Goal: Task Accomplishment & Management: Complete application form

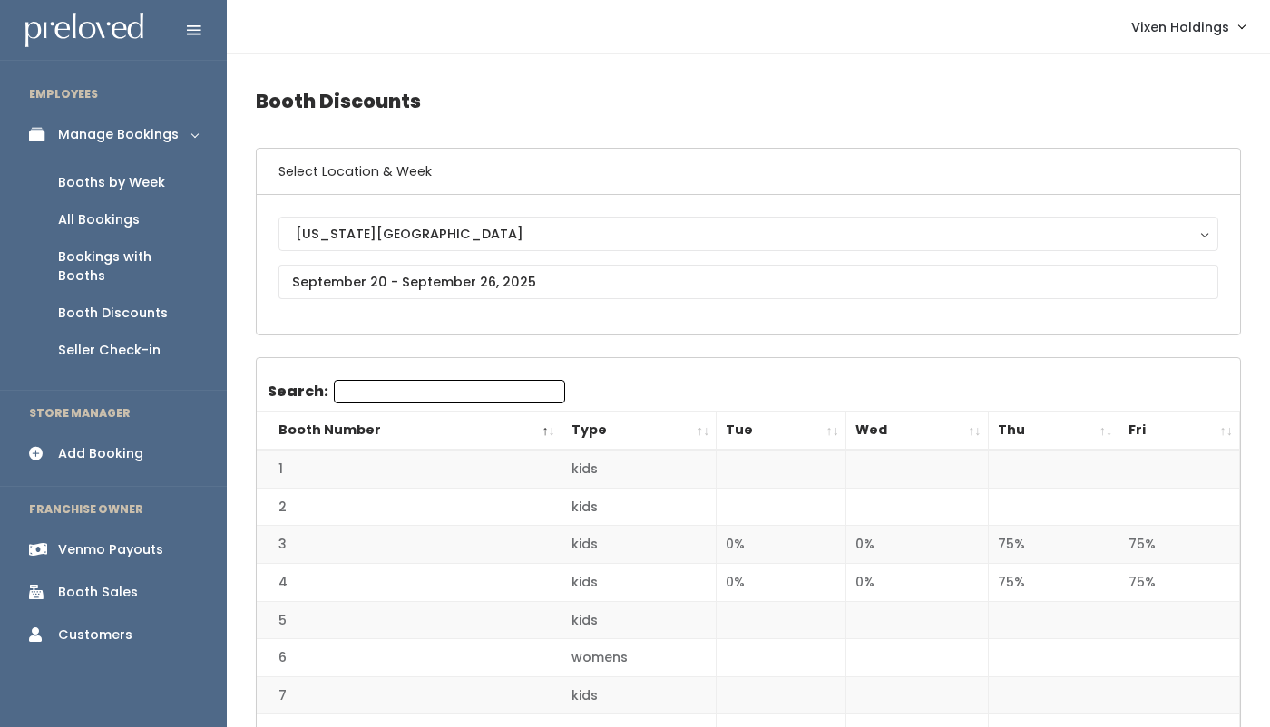
click at [148, 184] on div "Booths by Week" at bounding box center [111, 182] width 107 height 19
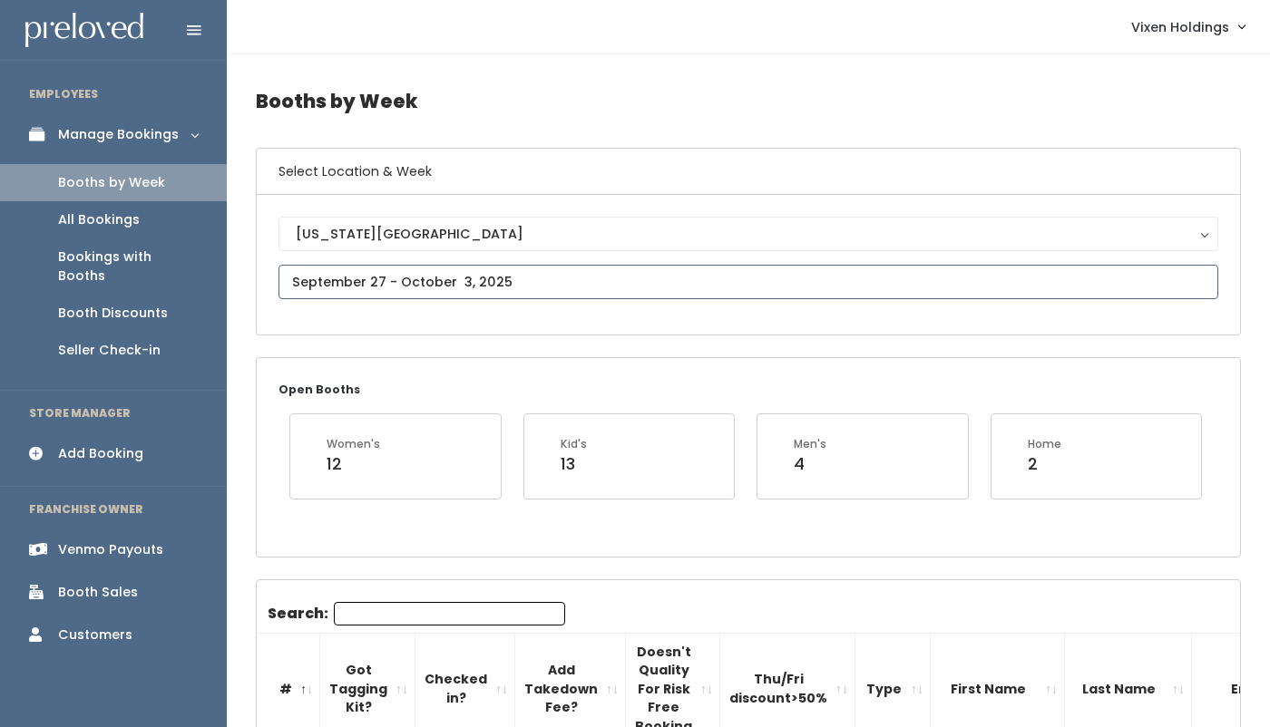
click at [354, 283] on input "text" at bounding box center [748, 282] width 940 height 34
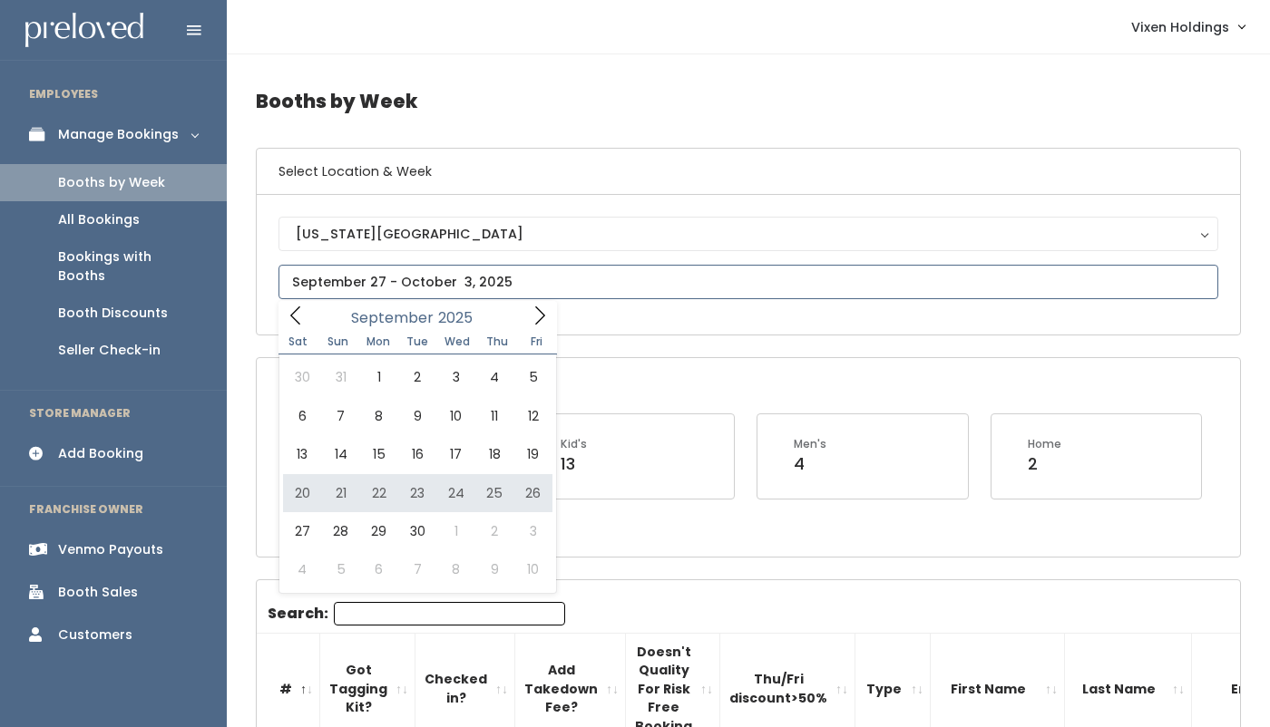
type input "September 20 to September 26"
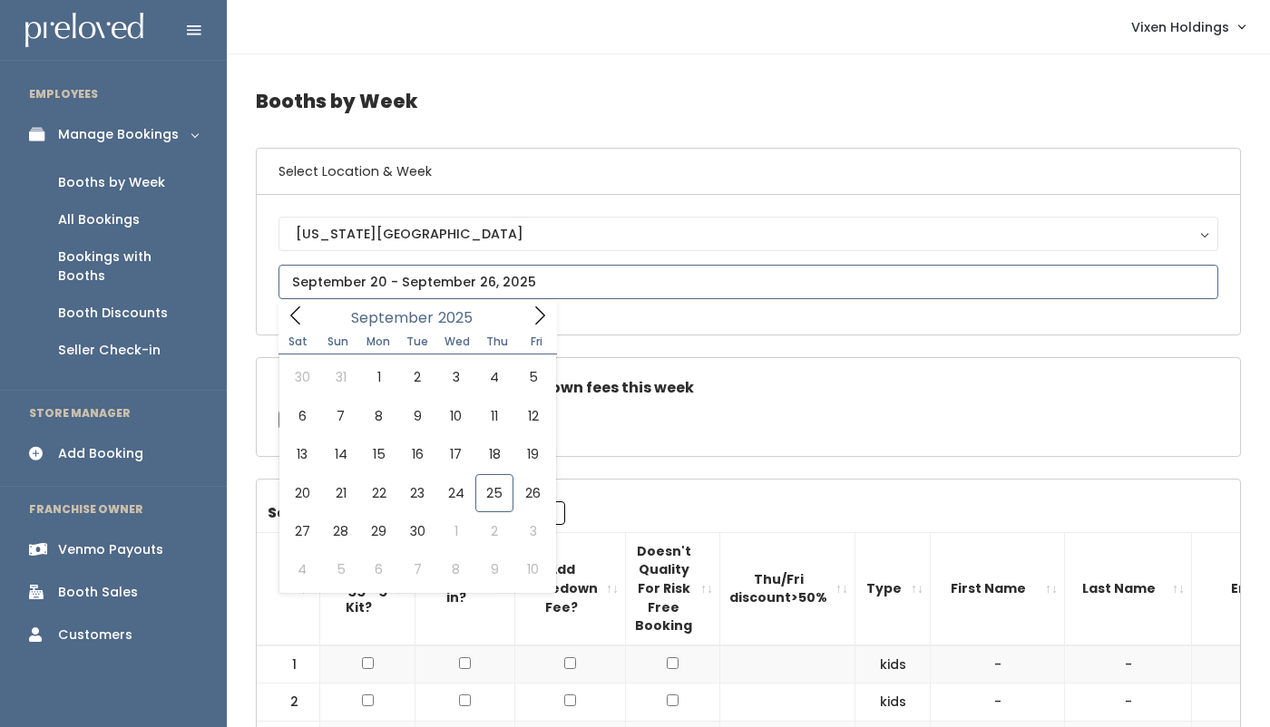
click at [357, 280] on input "text" at bounding box center [748, 282] width 940 height 34
type input "[DATE] to [DATE]"
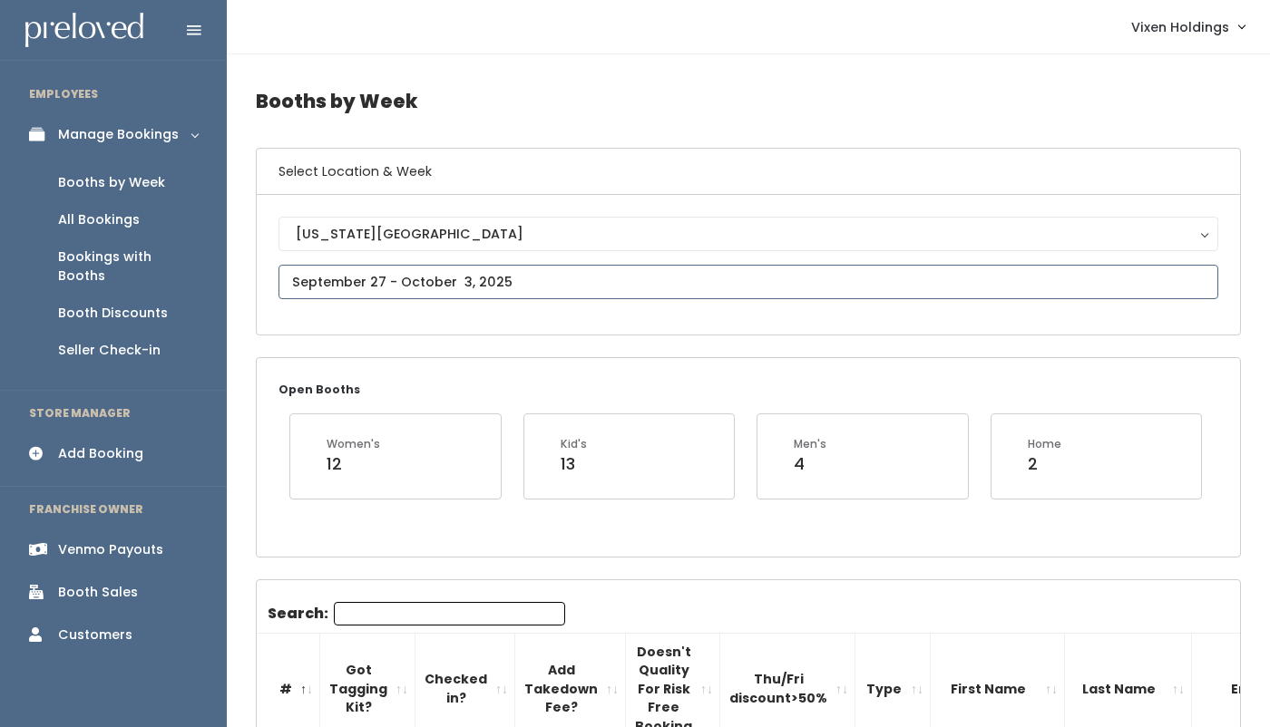
click at [334, 288] on input "text" at bounding box center [748, 282] width 940 height 34
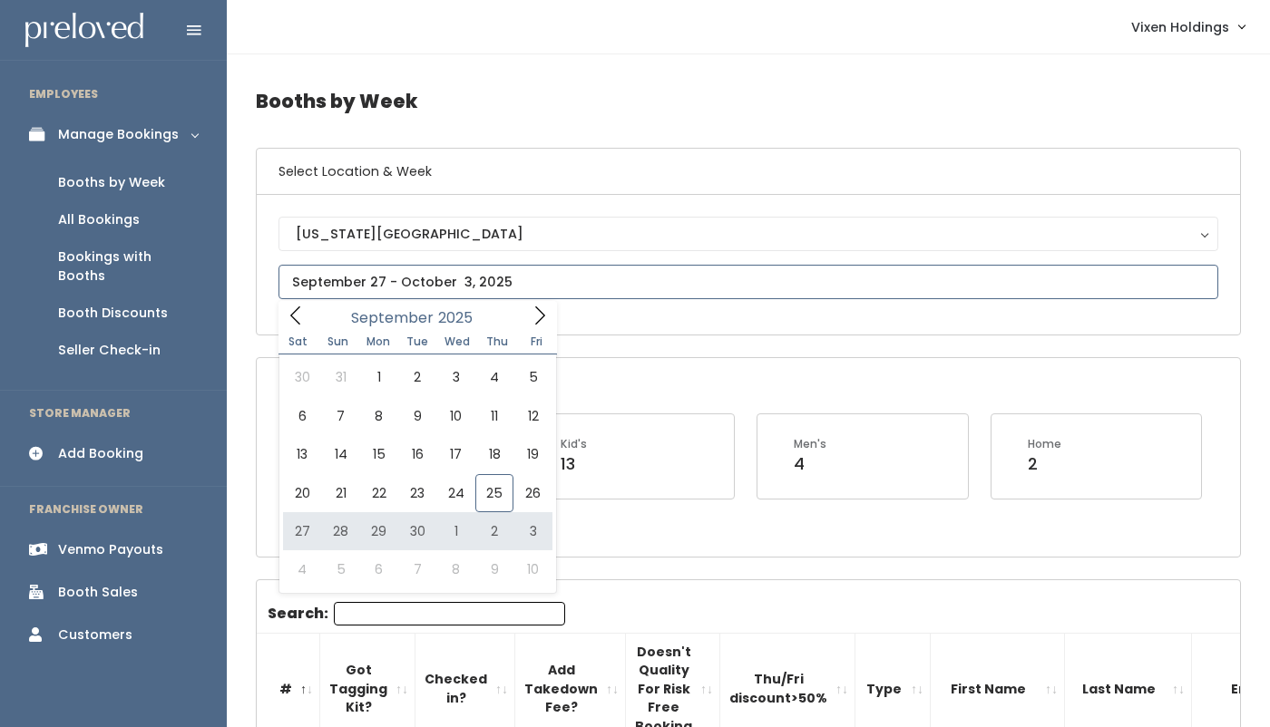
type input "September 27 to October 3"
click at [362, 279] on input "text" at bounding box center [748, 282] width 940 height 34
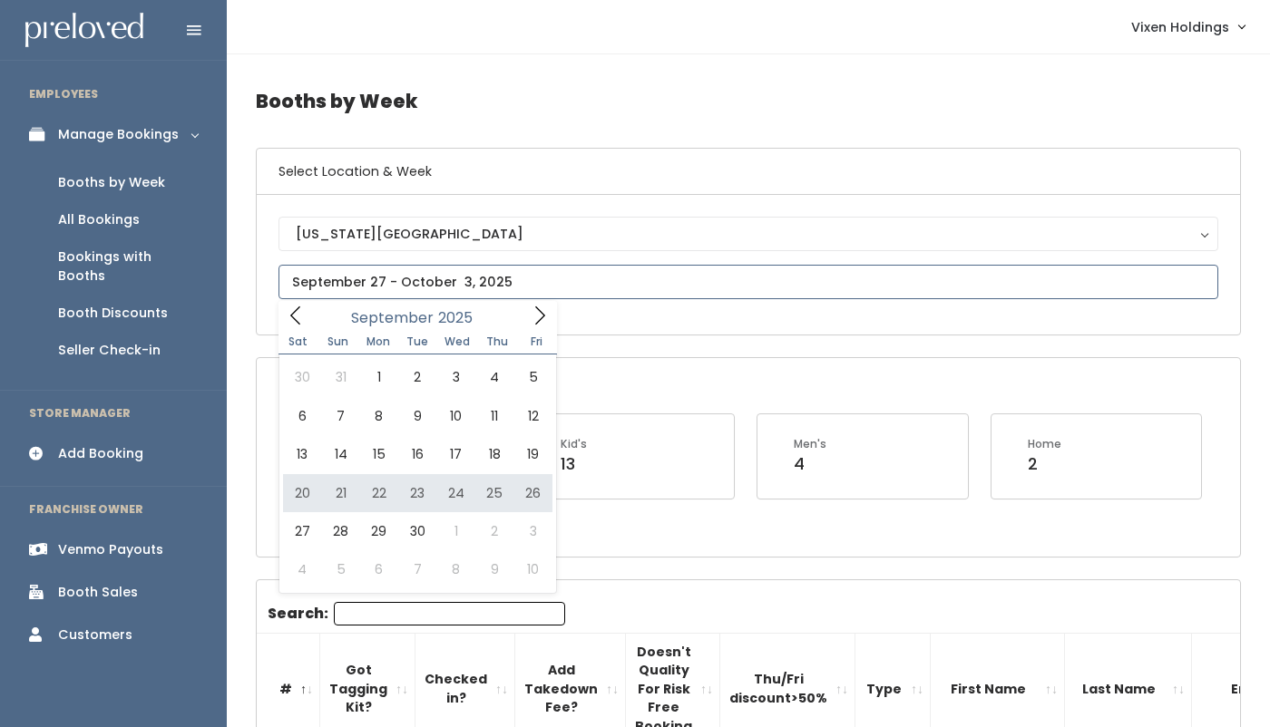
type input "September 20 to September 26"
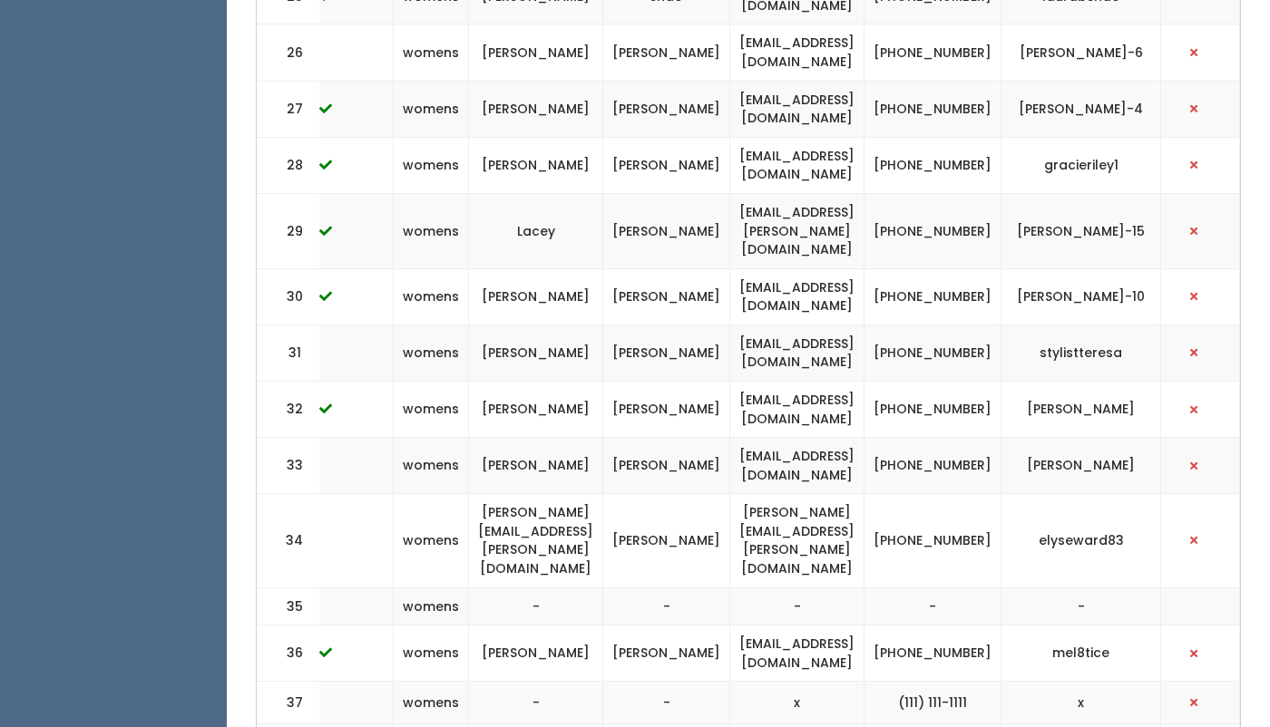
scroll to position [1874, 0]
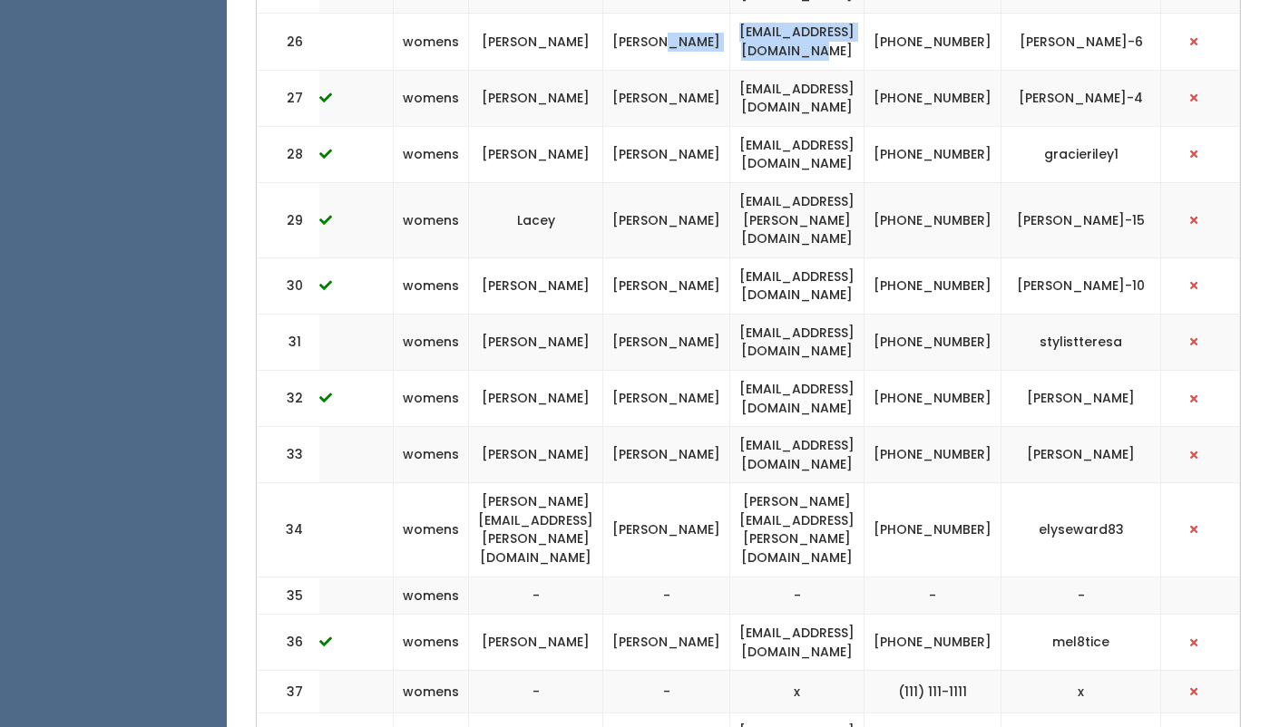
drag, startPoint x: 927, startPoint y: 19, endPoint x: 694, endPoint y: 24, distance: 233.2
click at [694, 24] on tr "26 womens Becky Barney beckybarney2500@yahoo.com (580) 302-3797 becky-barney-6" at bounding box center [517, 42] width 1445 height 56
copy tr "beckybarney2500@yahoo.com"
drag, startPoint x: 1012, startPoint y: 27, endPoint x: 947, endPoint y: 18, distance: 65.9
click at [947, 18] on td "(580) 302-3797" at bounding box center [932, 42] width 137 height 56
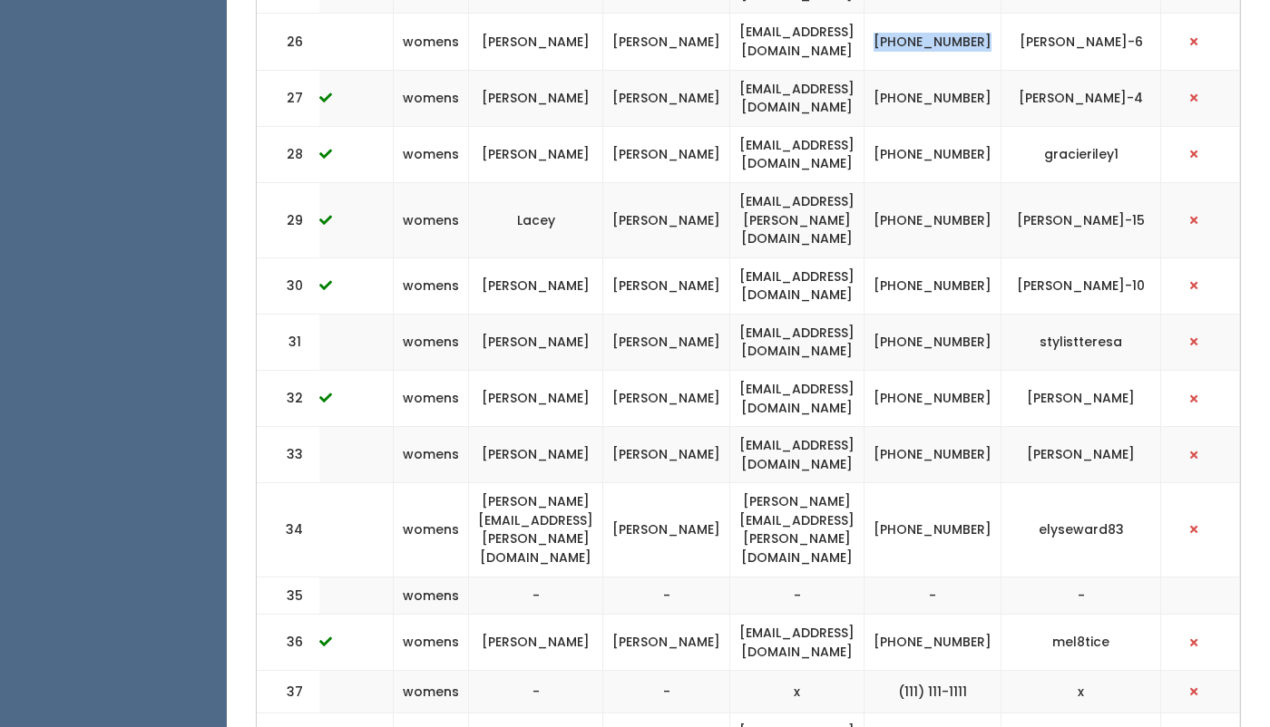
copy td "(580) 302-3797"
drag, startPoint x: 1156, startPoint y: 18, endPoint x: 1044, endPoint y: 22, distance: 112.5
click at [1044, 22] on td "becky-barney-6" at bounding box center [1081, 42] width 160 height 56
copy td "becky-barney-6"
drag, startPoint x: 929, startPoint y: 19, endPoint x: 714, endPoint y: 23, distance: 215.0
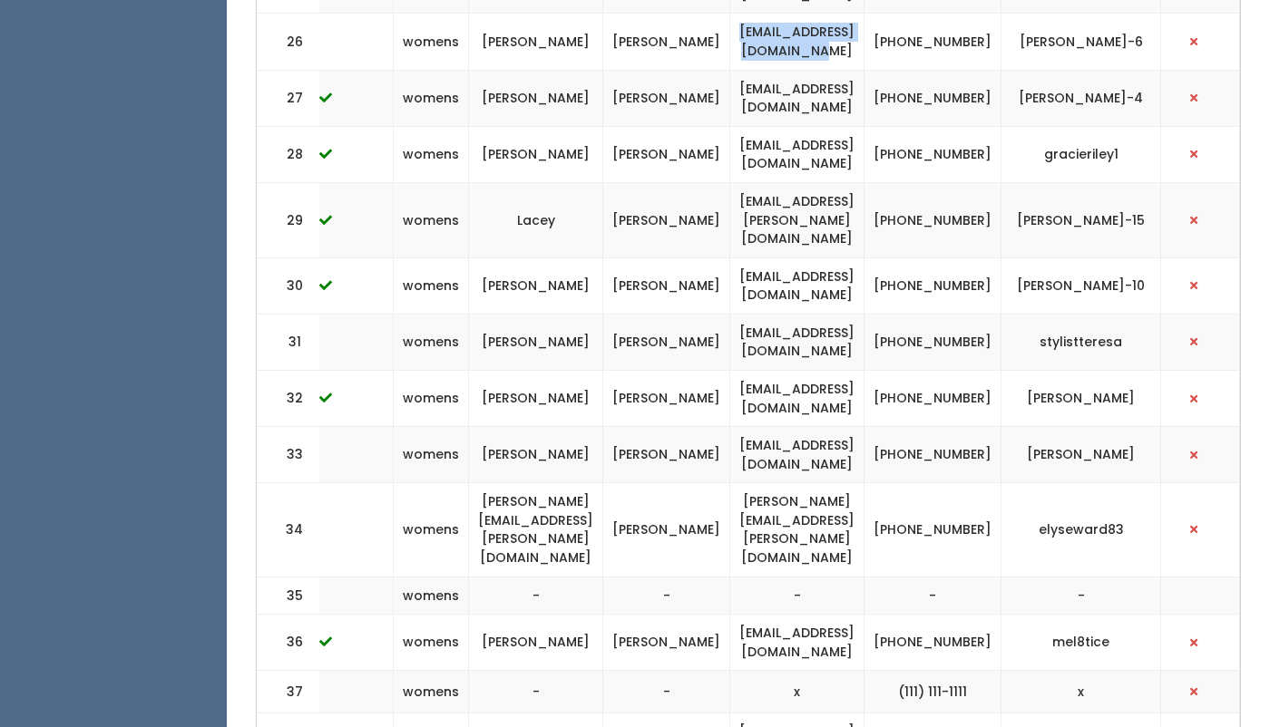
click at [730, 23] on td "beckybarney2500@yahoo.com" at bounding box center [797, 42] width 134 height 56
copy td "beckybarney2500@yahoo.com"
drag, startPoint x: 1009, startPoint y: 29, endPoint x: 951, endPoint y: 15, distance: 59.8
click at [951, 15] on td "(580) 302-3797" at bounding box center [932, 42] width 137 height 56
copy td "(580) 302-3797"
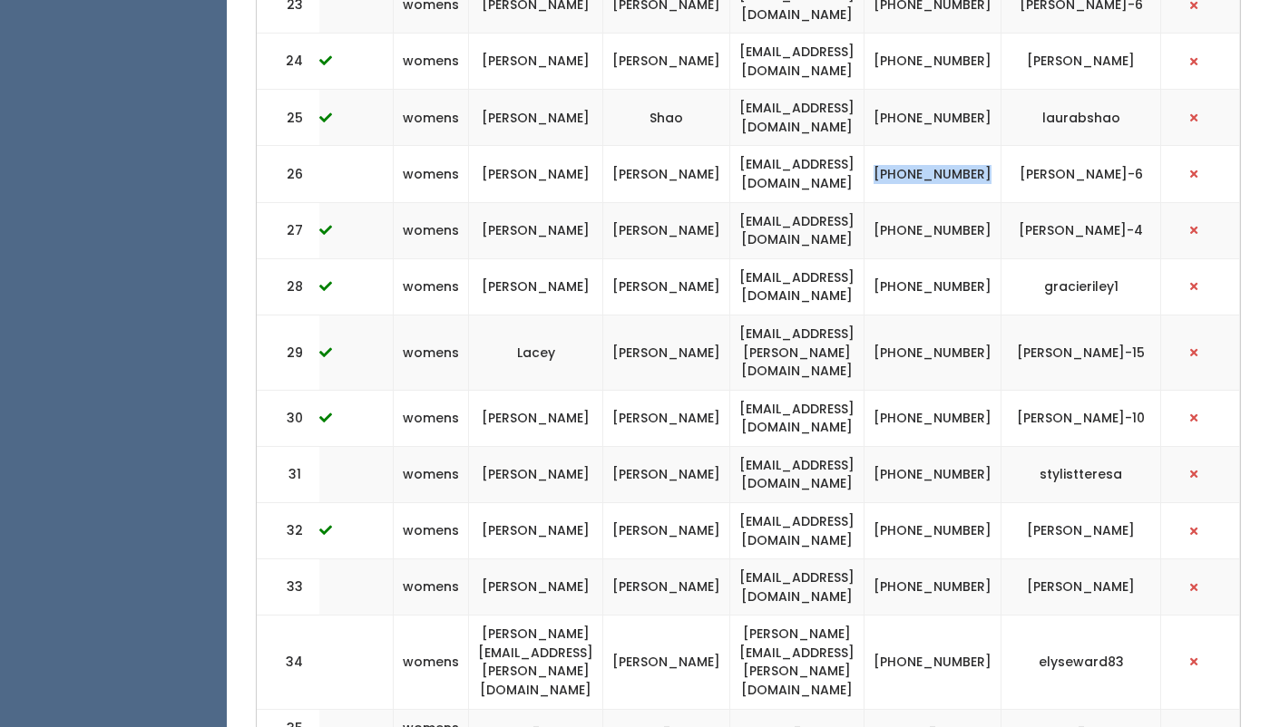
scroll to position [1751, 0]
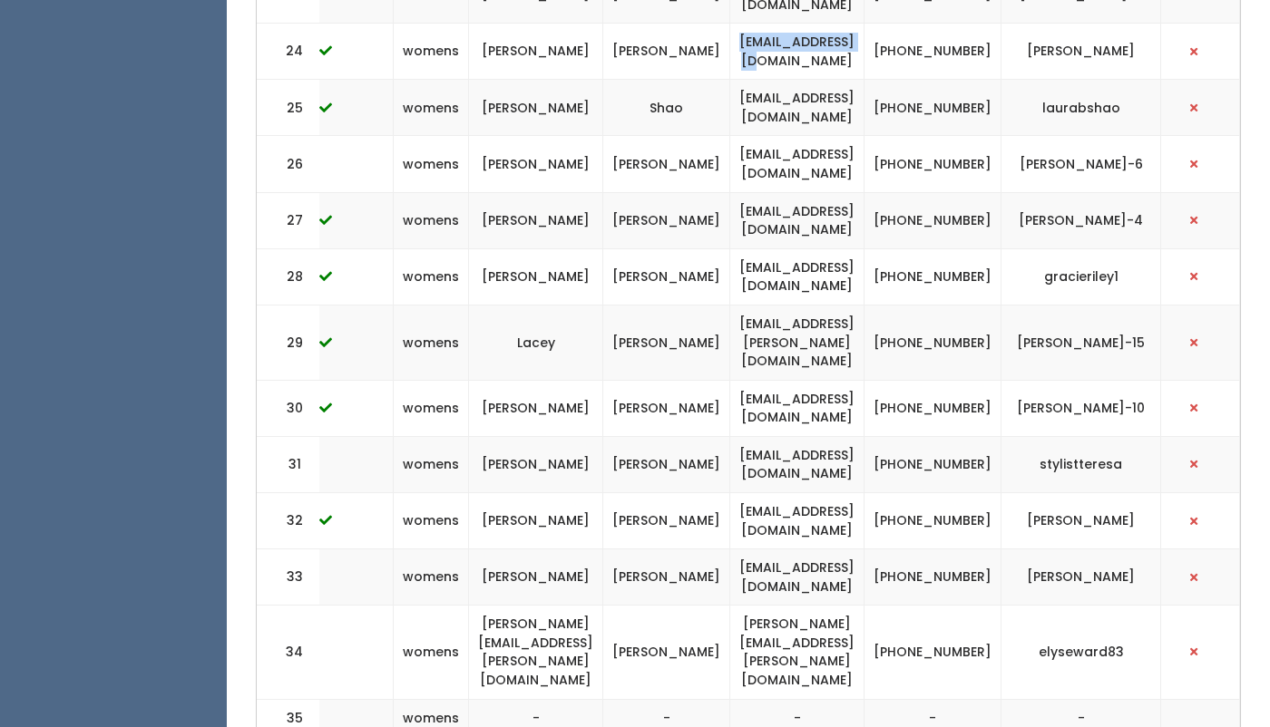
drag, startPoint x: 902, startPoint y: 28, endPoint x: 747, endPoint y: 28, distance: 154.2
click at [747, 28] on td "jm4days@gmail.com" at bounding box center [797, 52] width 134 height 56
copy td "jm4days@gmail.com"
drag, startPoint x: 1011, startPoint y: 39, endPoint x: 950, endPoint y: 22, distance: 64.0
click at [950, 24] on td "(405) 401-8888" at bounding box center [932, 52] width 137 height 56
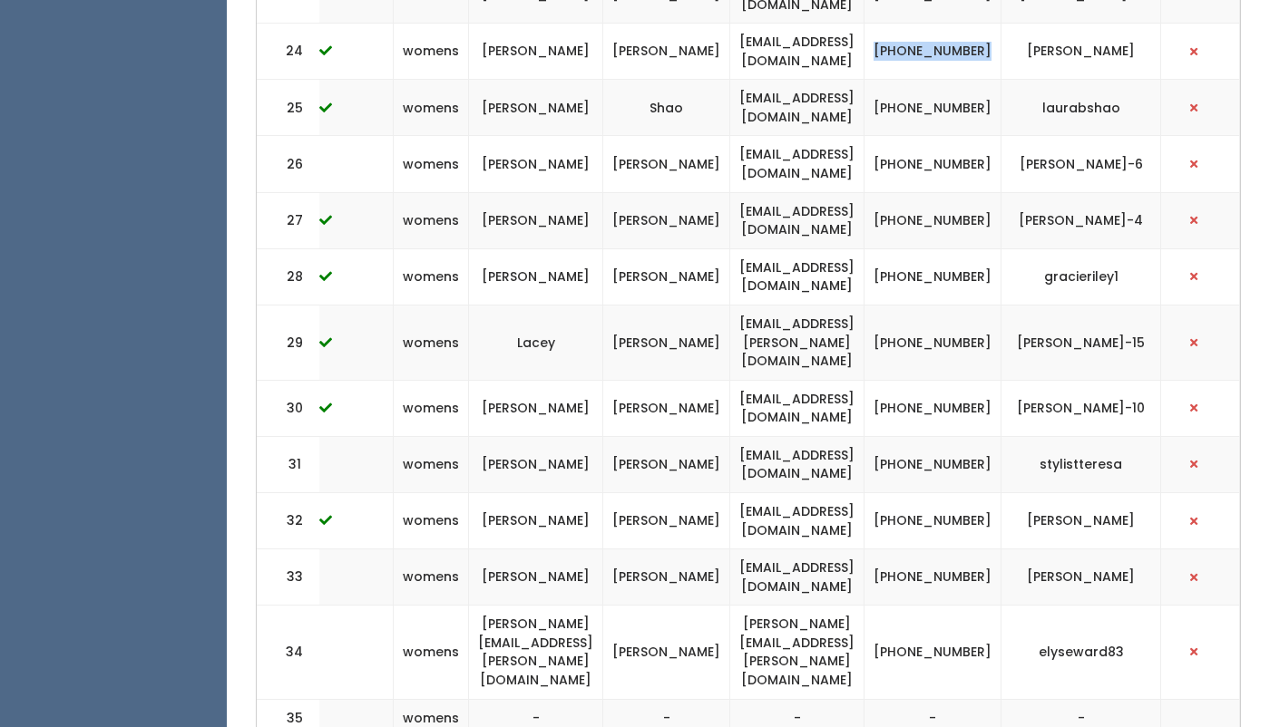
copy td "(405) 401-8888"
drag, startPoint x: 1156, startPoint y: 28, endPoint x: 1050, endPoint y: 28, distance: 106.1
click at [1050, 28] on td "[PERSON_NAME]" at bounding box center [1081, 52] width 160 height 56
copy td "[PERSON_NAME]"
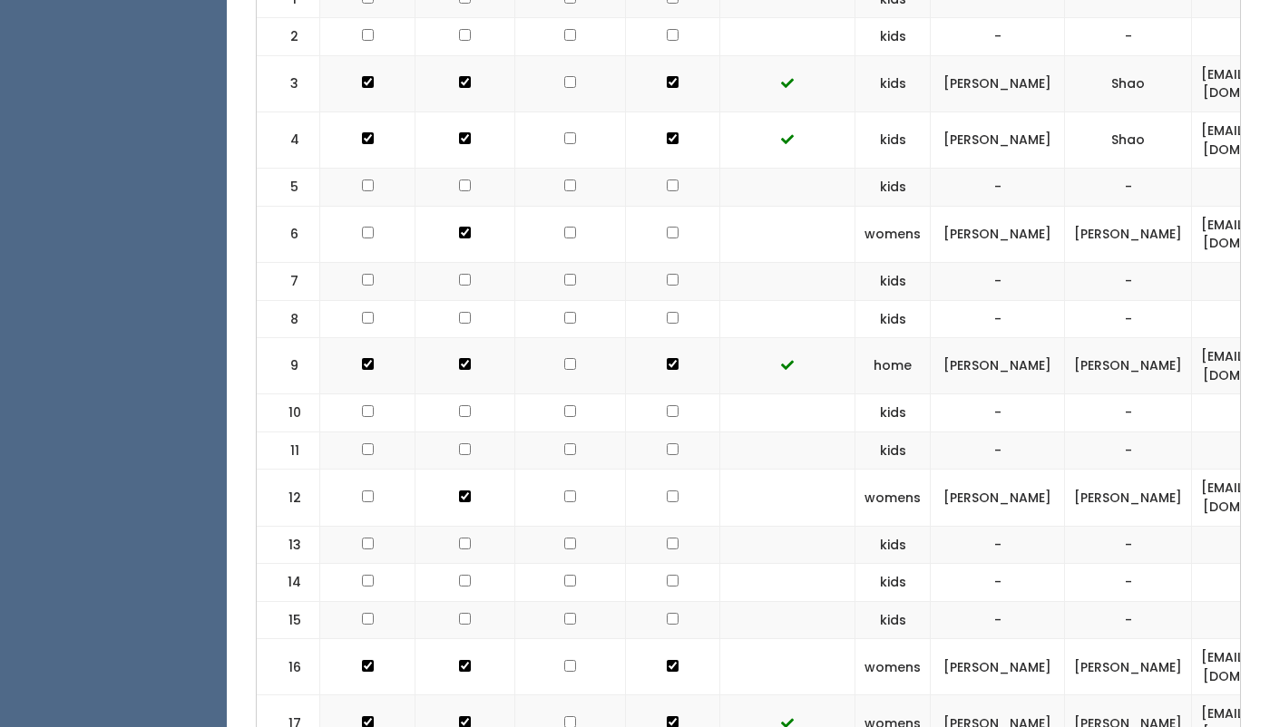
scroll to position [668, 0]
click at [667, 225] on input "checkbox" at bounding box center [673, 231] width 12 height 12
checkbox input "true"
click at [667, 493] on input "checkbox" at bounding box center [673, 495] width 12 height 12
checkbox input "true"
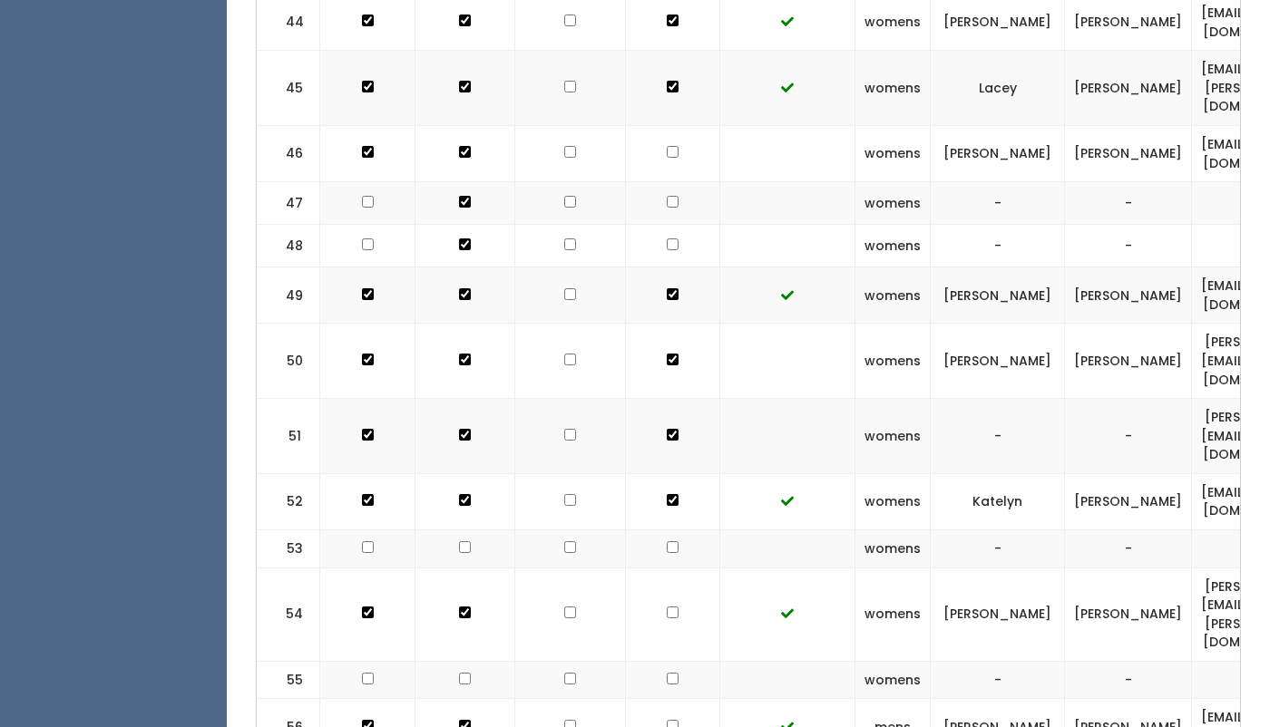
scroll to position [2894, 0]
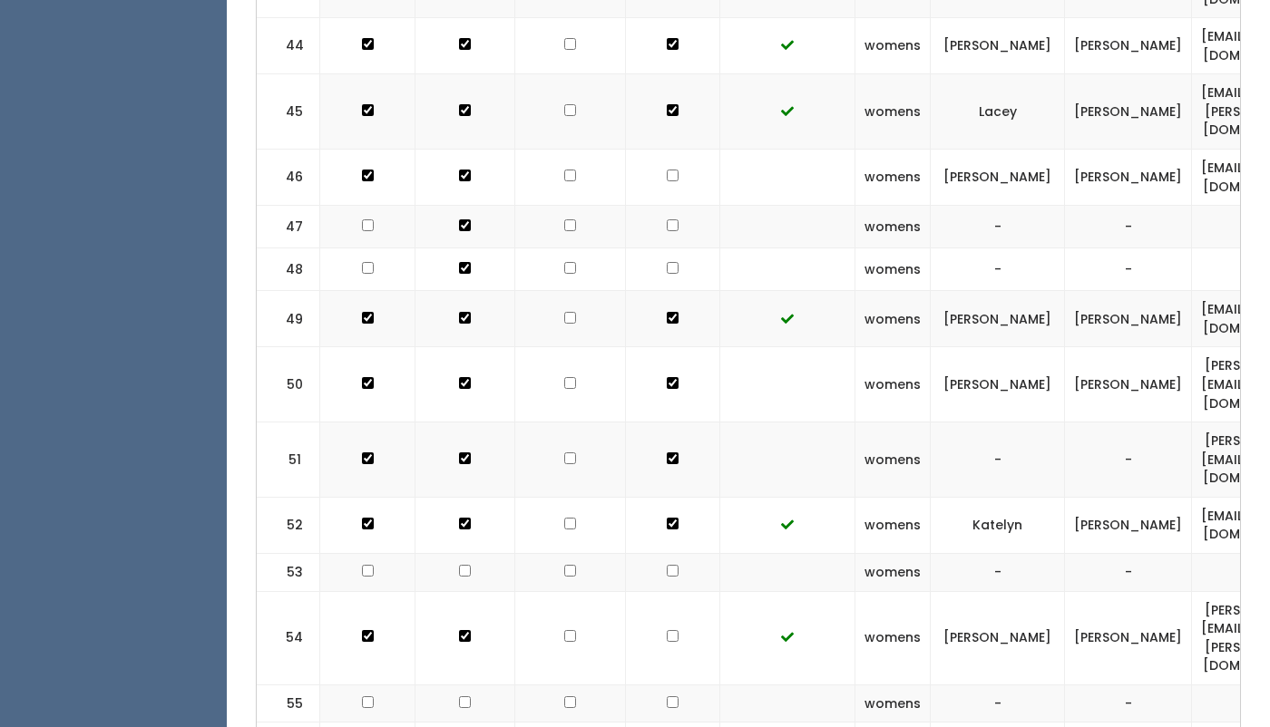
click at [667, 170] on input "checkbox" at bounding box center [673, 176] width 12 height 12
checkbox input "true"
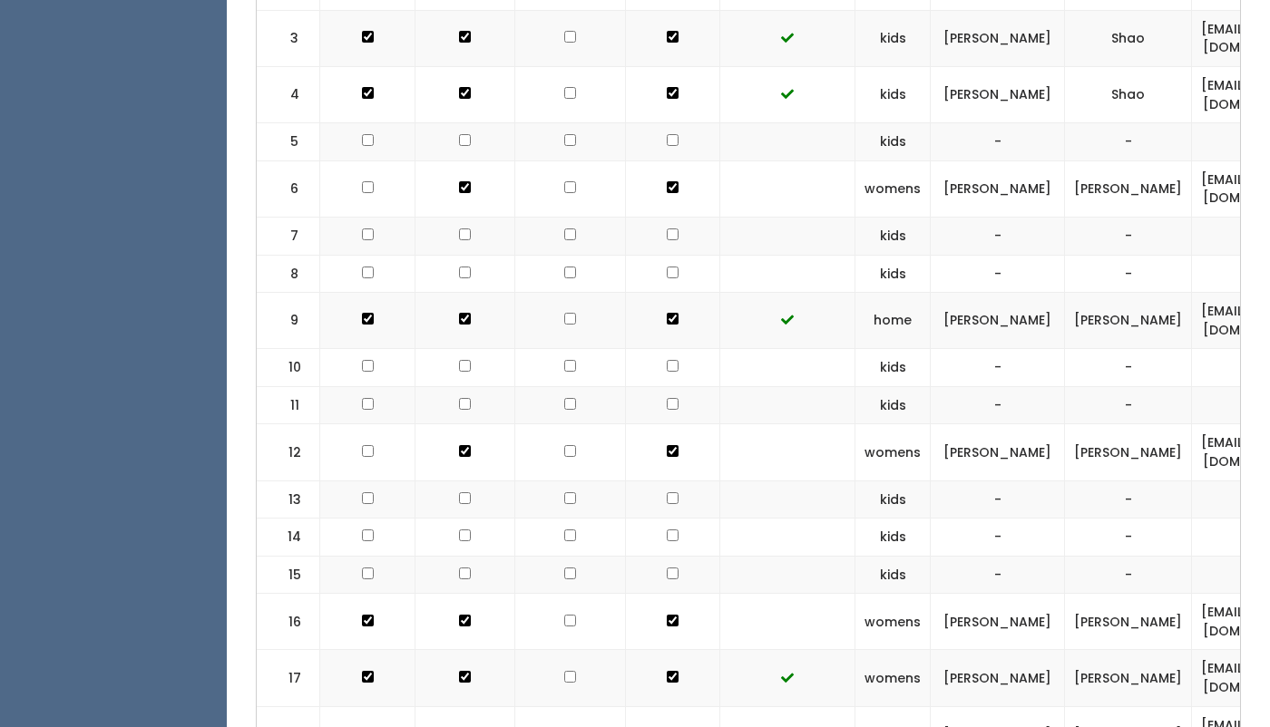
scroll to position [0, 0]
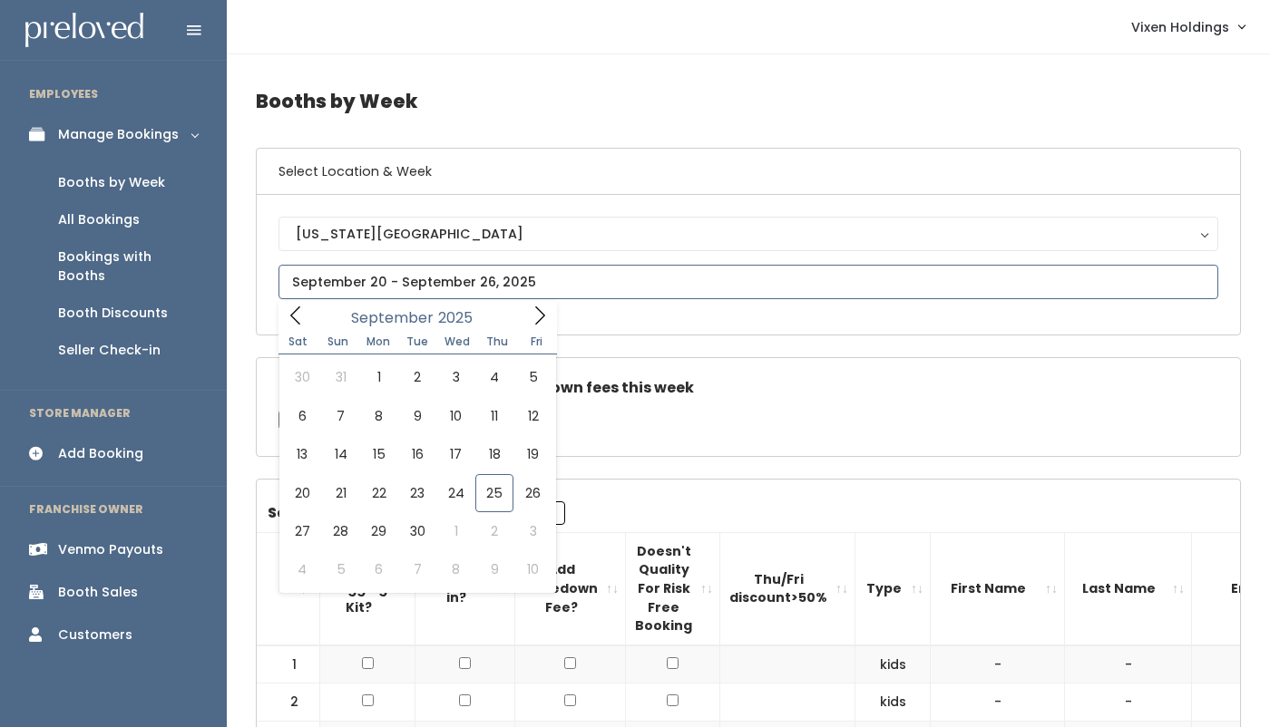
click at [358, 288] on input "text" at bounding box center [748, 282] width 940 height 34
type input "September 13 to September 19"
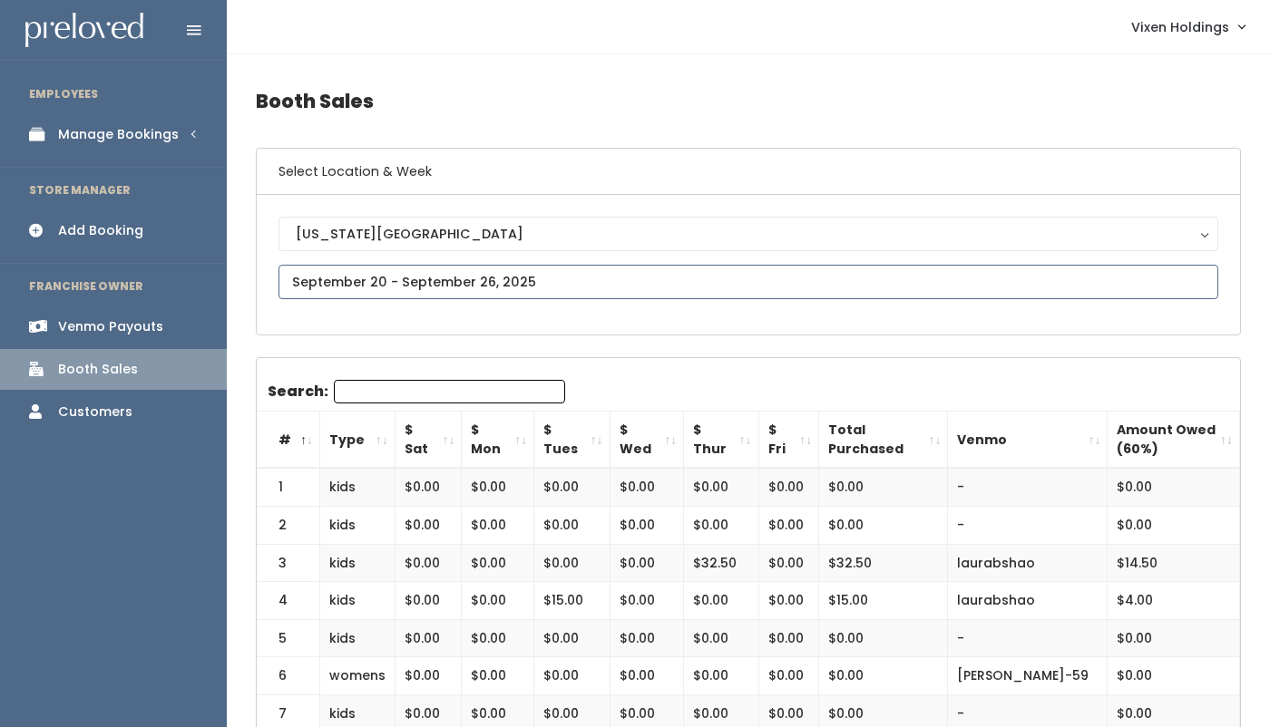
click at [374, 282] on input "text" at bounding box center [748, 282] width 940 height 34
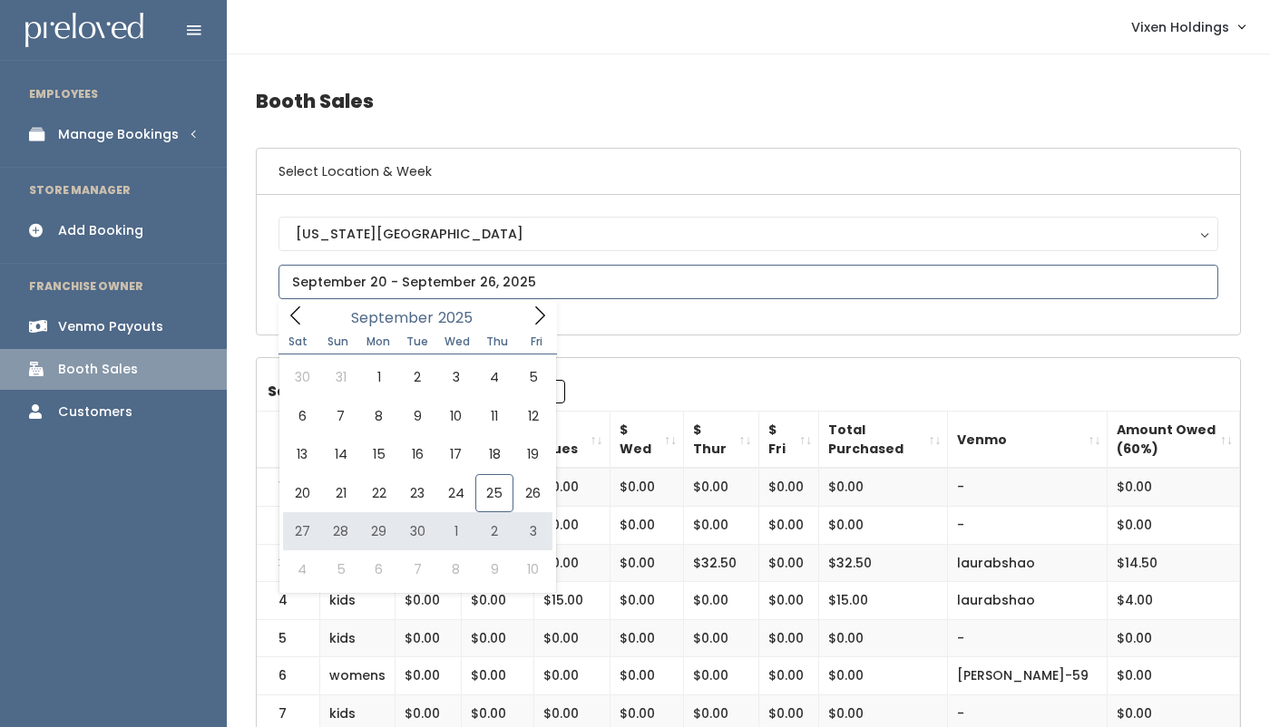
type input "[DATE] to [DATE]"
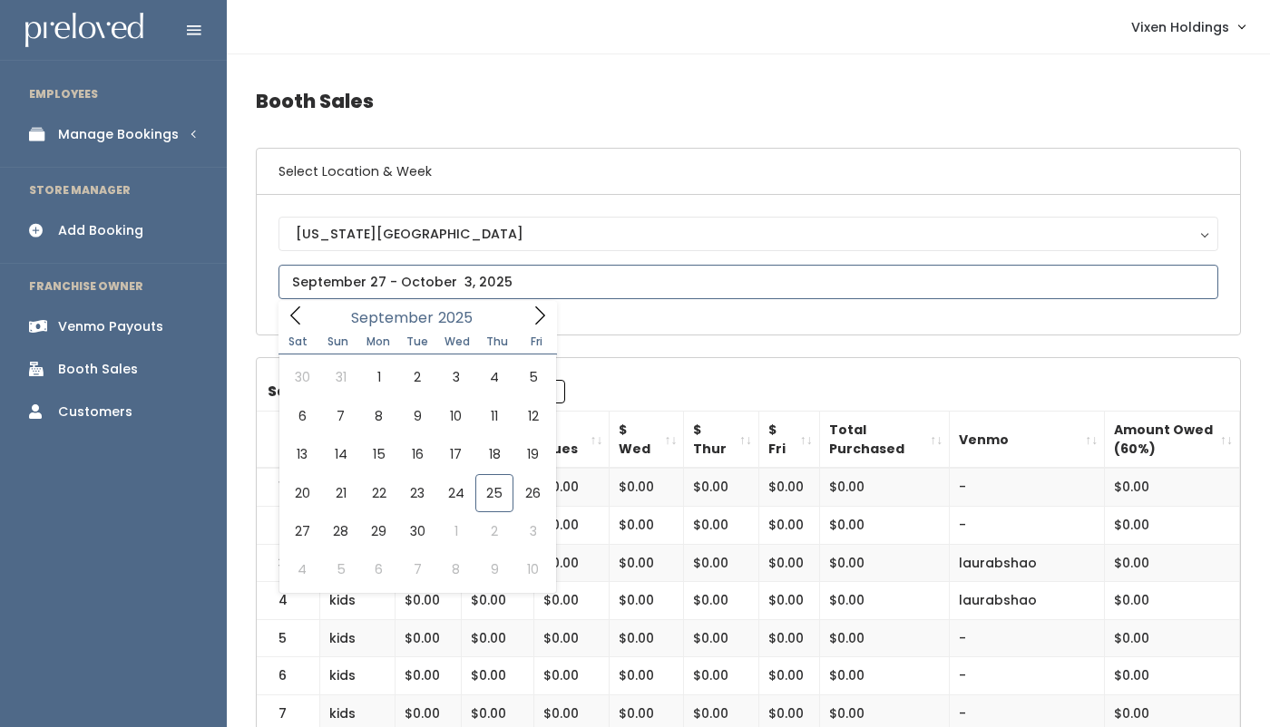
click at [442, 277] on input "text" at bounding box center [748, 282] width 940 height 34
click at [161, 136] on div "Manage Bookings" at bounding box center [118, 134] width 121 height 19
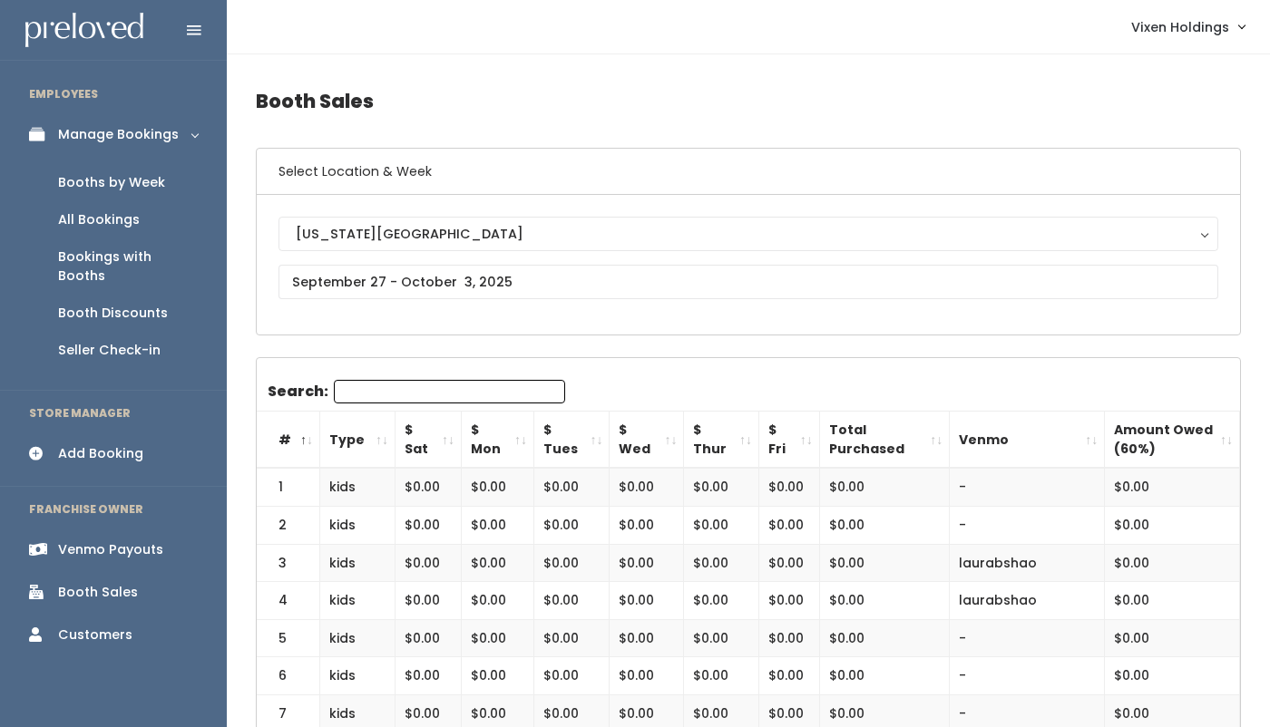
click at [137, 183] on div "Booths by Week" at bounding box center [111, 182] width 107 height 19
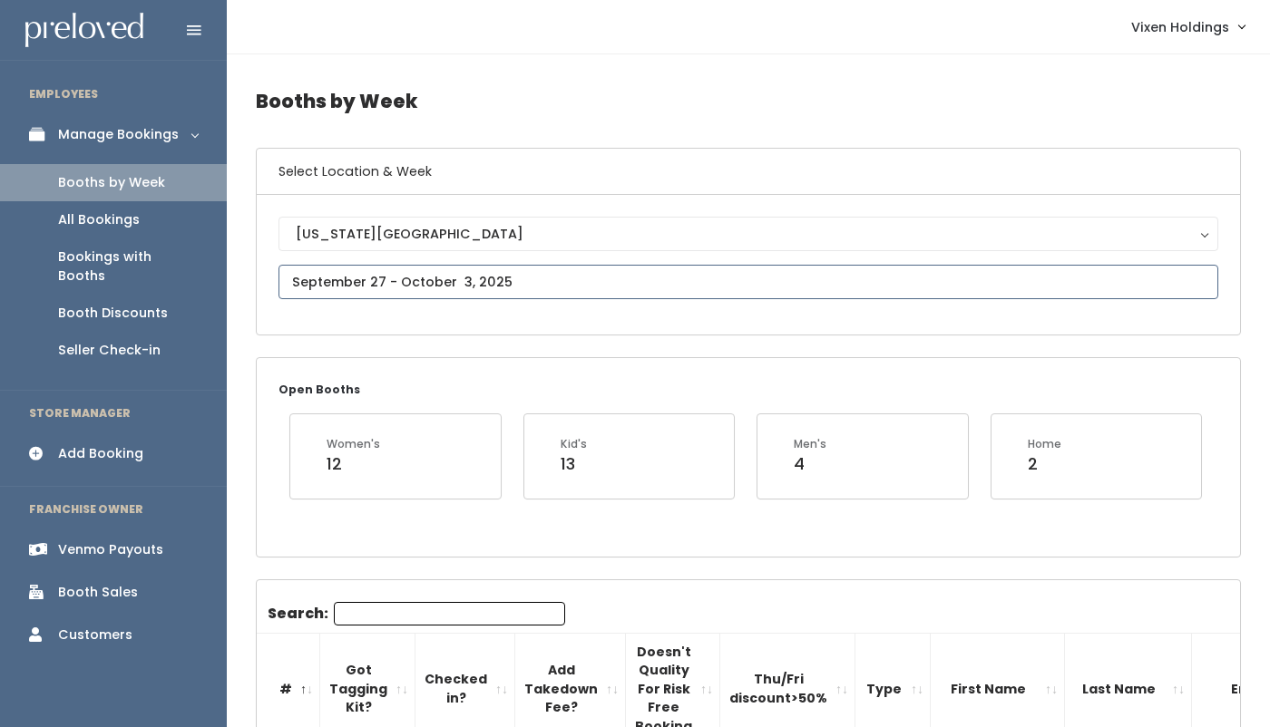
click at [424, 284] on input "text" at bounding box center [748, 282] width 940 height 34
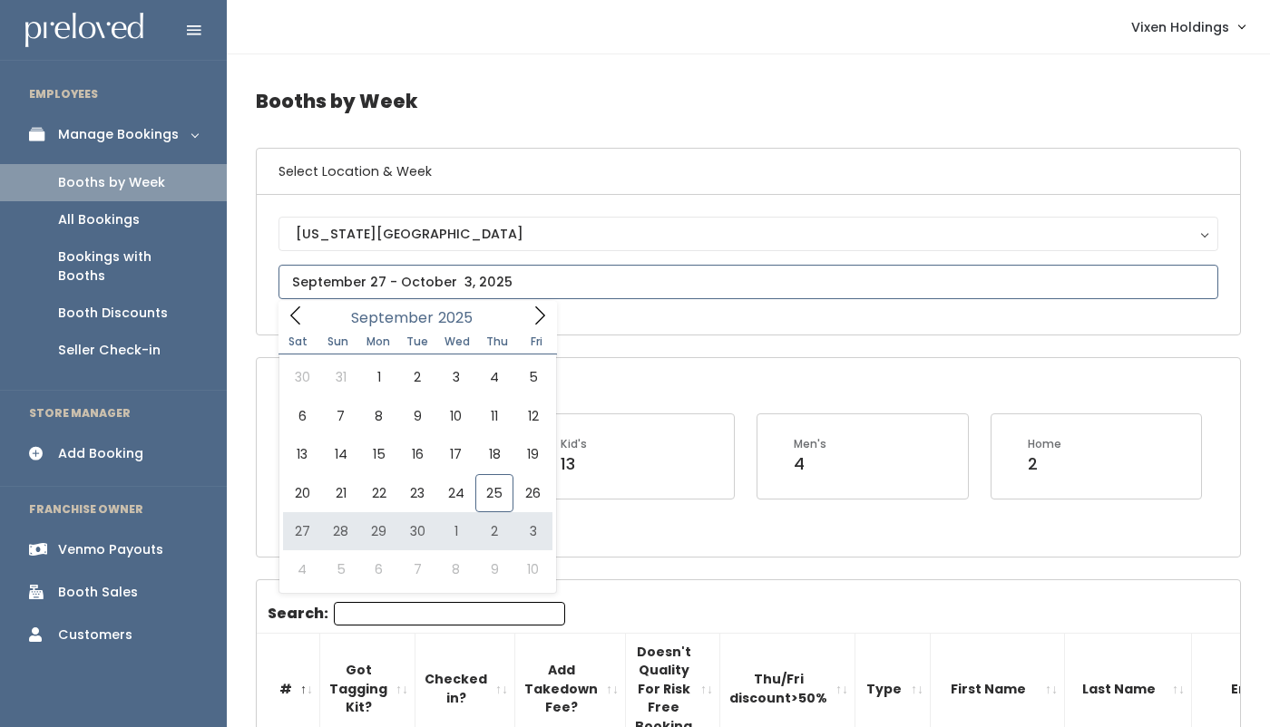
type input "[DATE] to [DATE]"
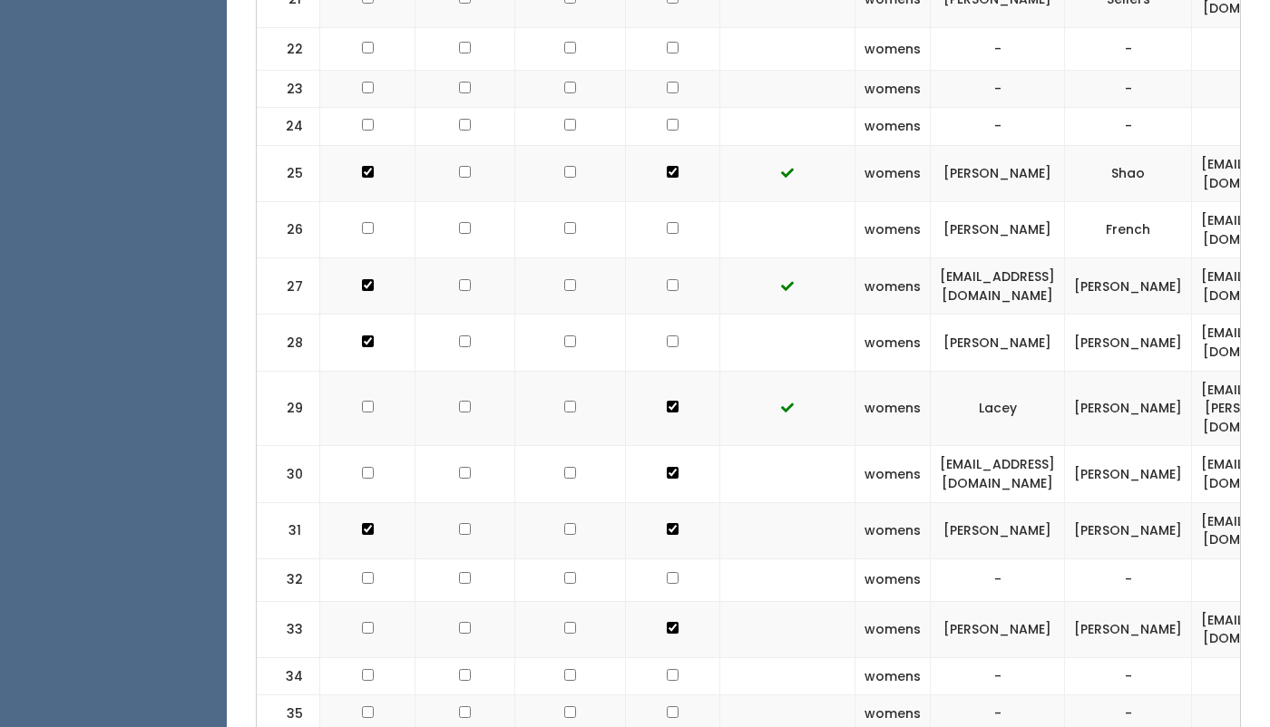
scroll to position [1682, 0]
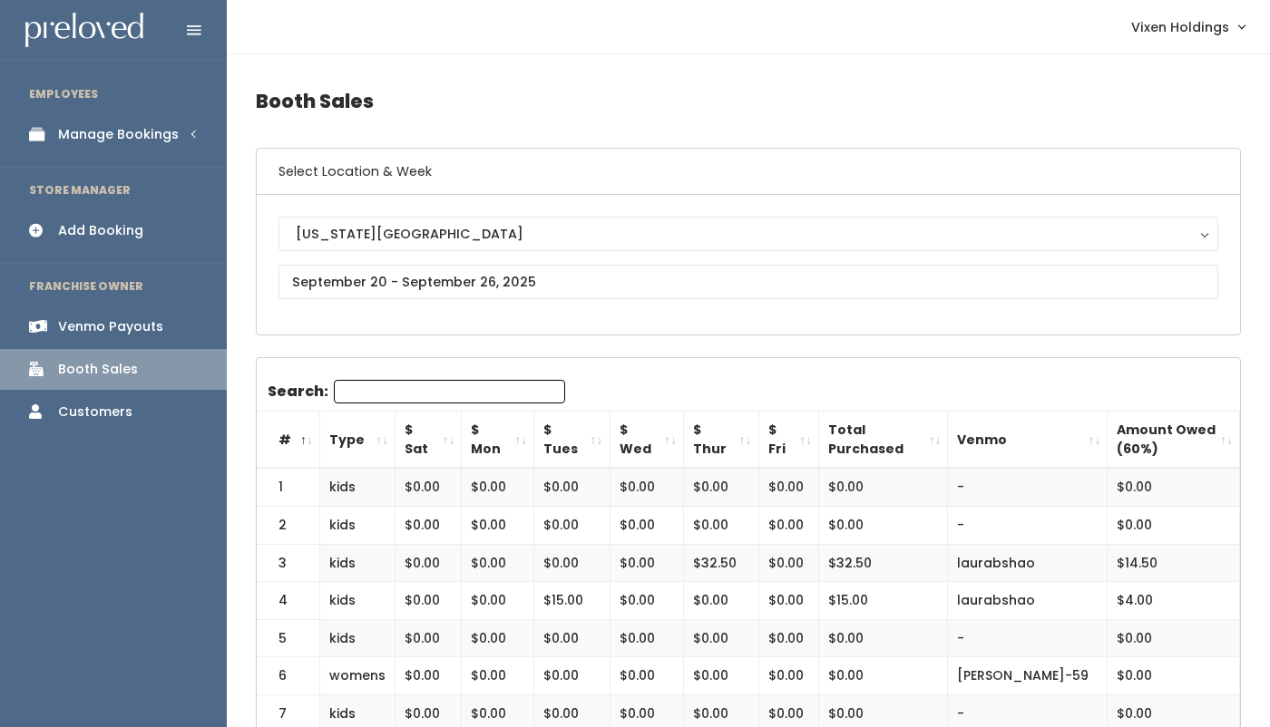
click at [114, 226] on div "Add Booking" at bounding box center [100, 230] width 85 height 19
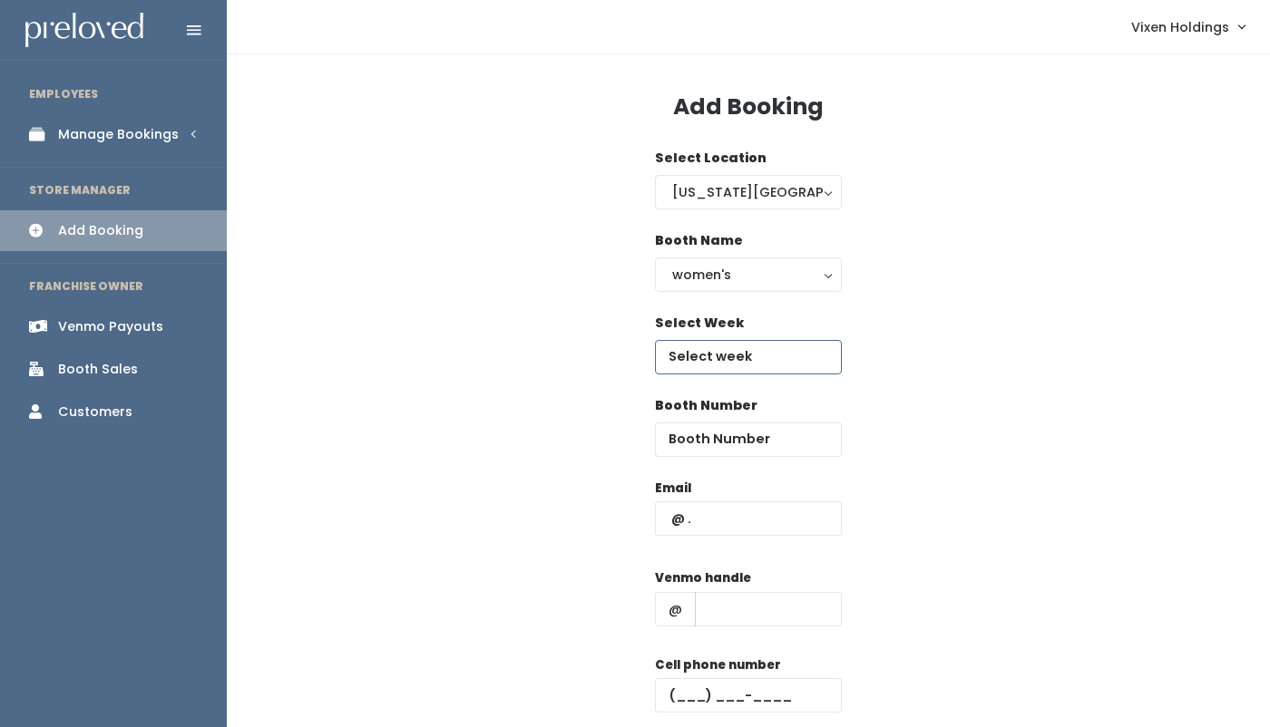
click at [734, 366] on input "text" at bounding box center [748, 357] width 187 height 34
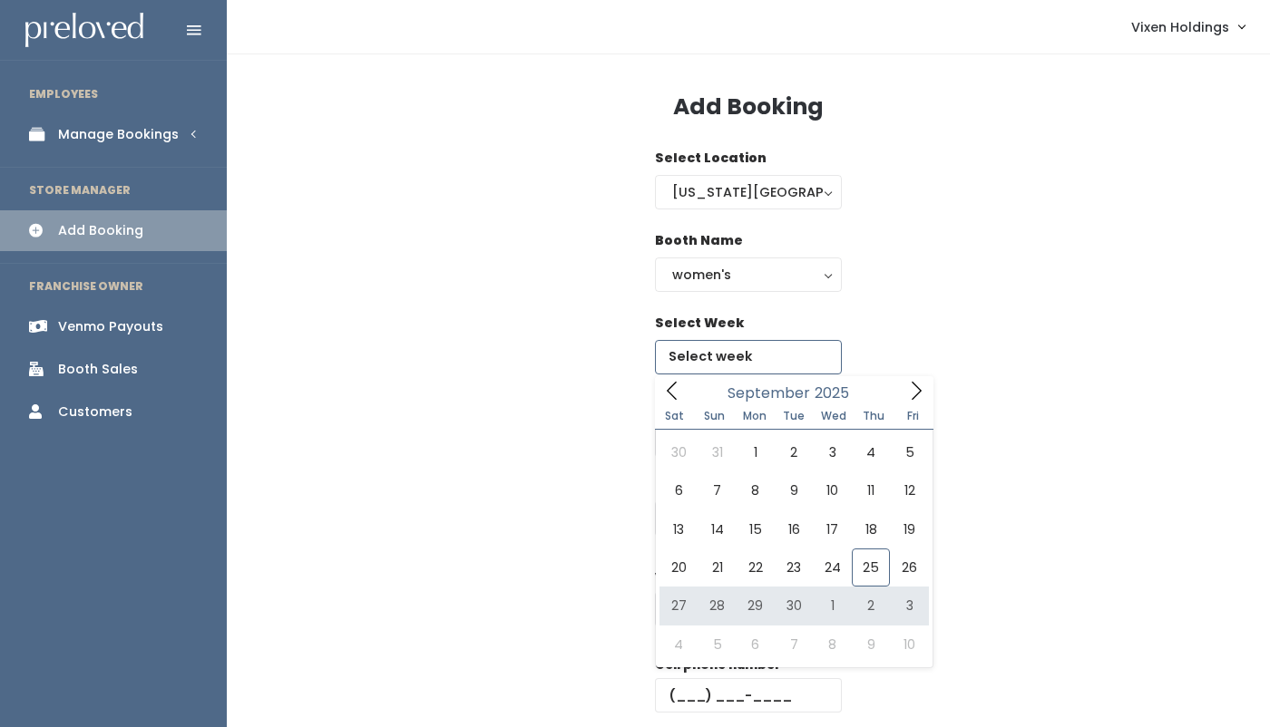
type input "September 27 to October 3"
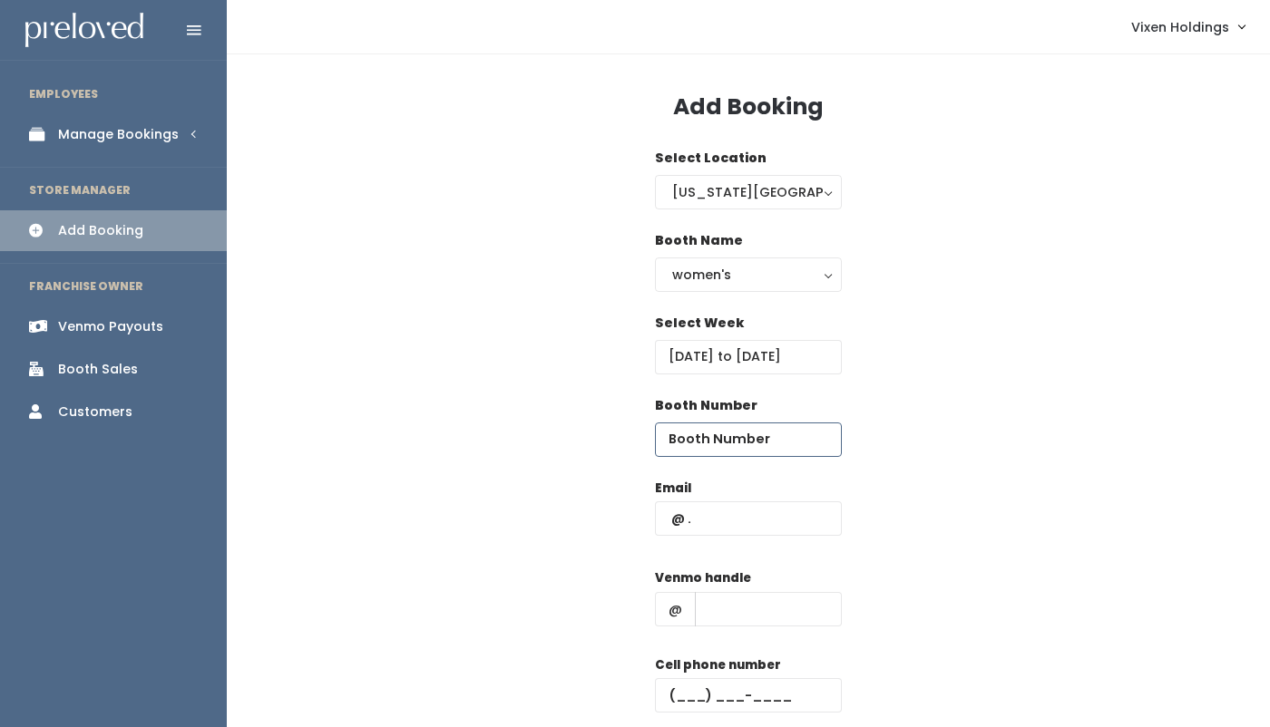
click at [723, 446] on input "number" at bounding box center [748, 440] width 187 height 34
type input "22"
click at [671, 521] on input "text" at bounding box center [748, 519] width 187 height 34
click at [658, 515] on input "text" at bounding box center [748, 519] width 187 height 34
paste input "beckybarney2500@yahoo.com"
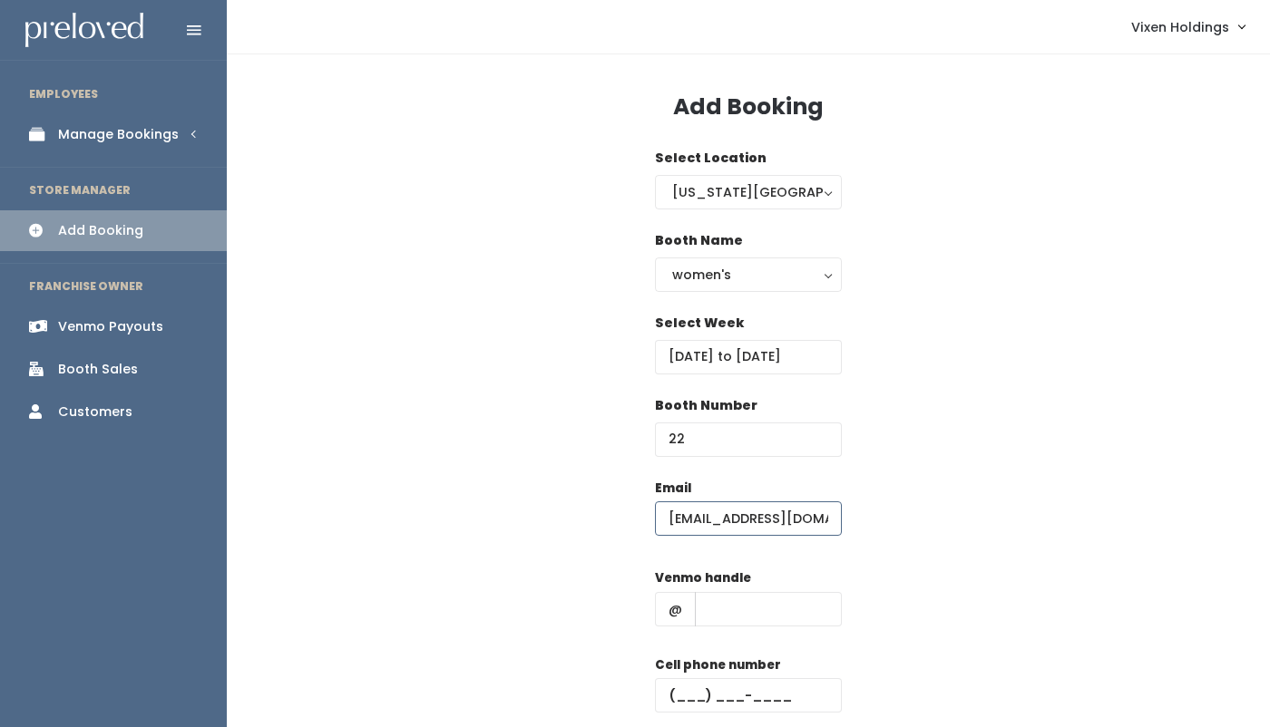
scroll to position [0, 73]
type input "beckybarney2500@yahoo.com"
click at [668, 687] on input "text" at bounding box center [748, 695] width 187 height 34
paste input "(580) 302-3797"
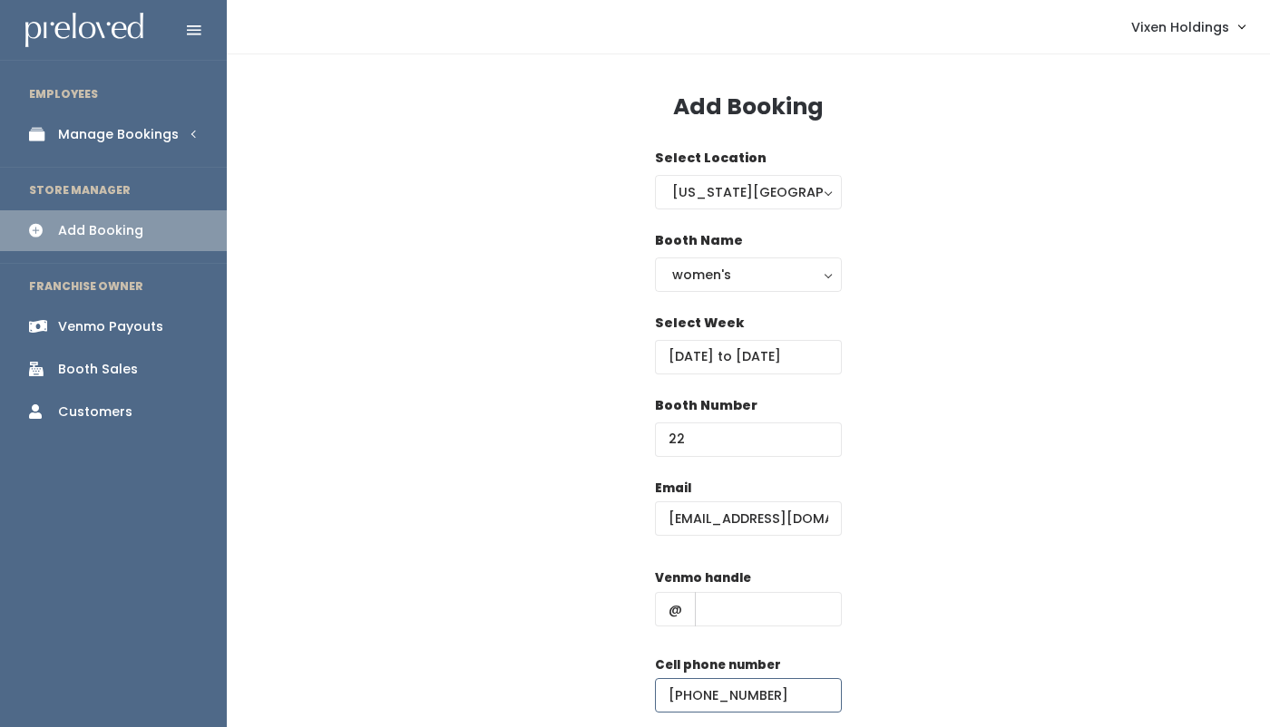
type input "(580) 302-3797"
click at [723, 608] on input "text" at bounding box center [768, 609] width 147 height 34
paste input "becky-barney-6"
type input "becky-barney-6"
click at [694, 509] on input "beckybarney2500@yahoo.com" at bounding box center [748, 519] width 187 height 34
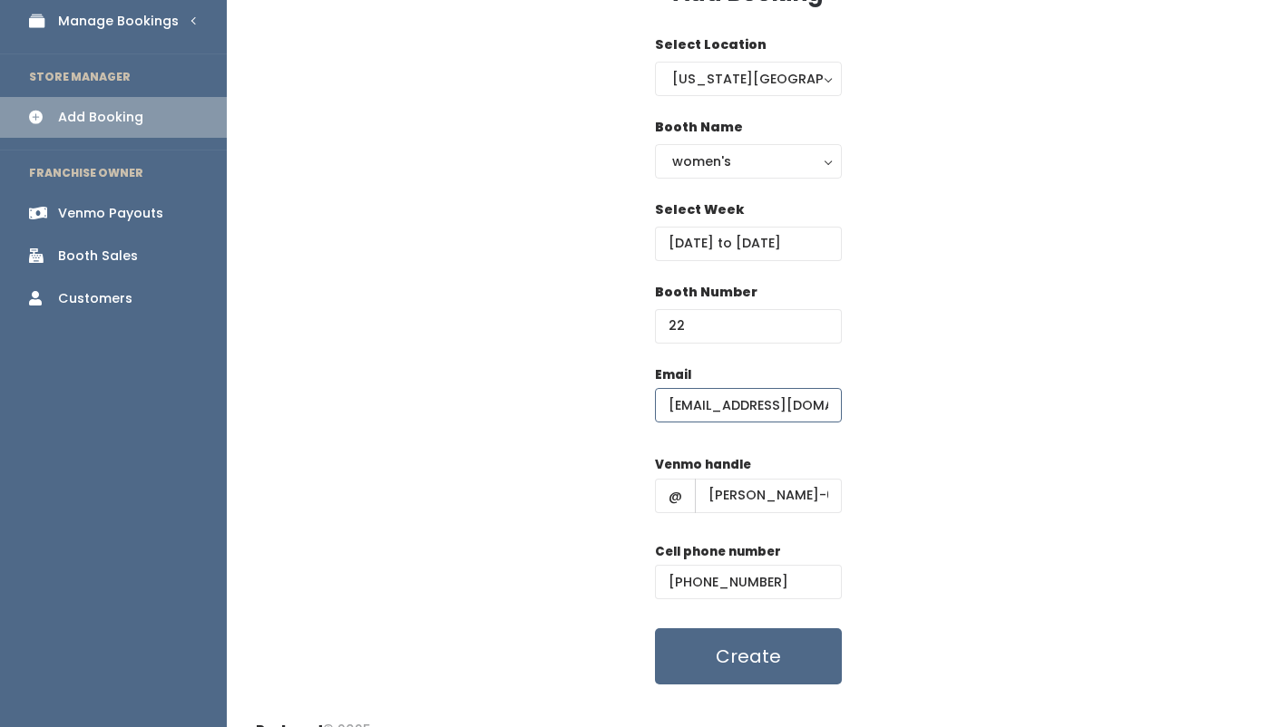
scroll to position [121, 0]
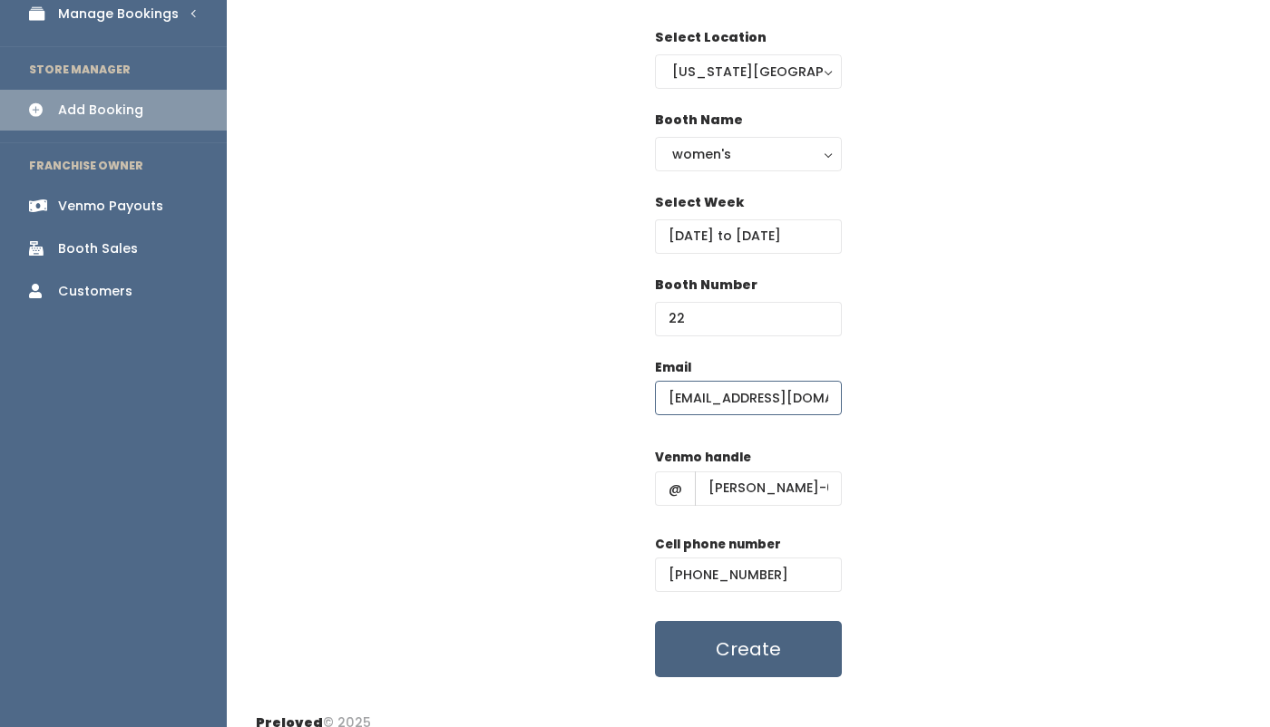
type input "beckybarney2500@yahoo.com"
click at [772, 650] on button "Create" at bounding box center [748, 649] width 187 height 56
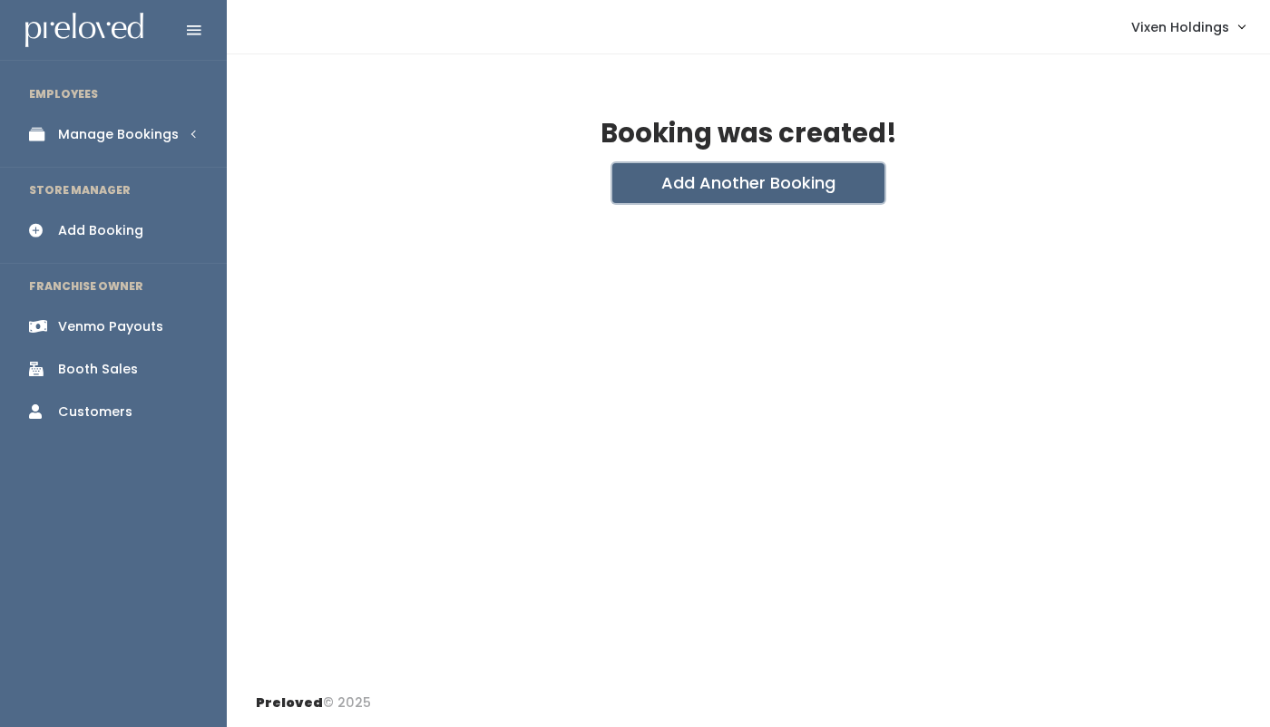
click at [746, 191] on button "Add Another Booking" at bounding box center [748, 183] width 272 height 40
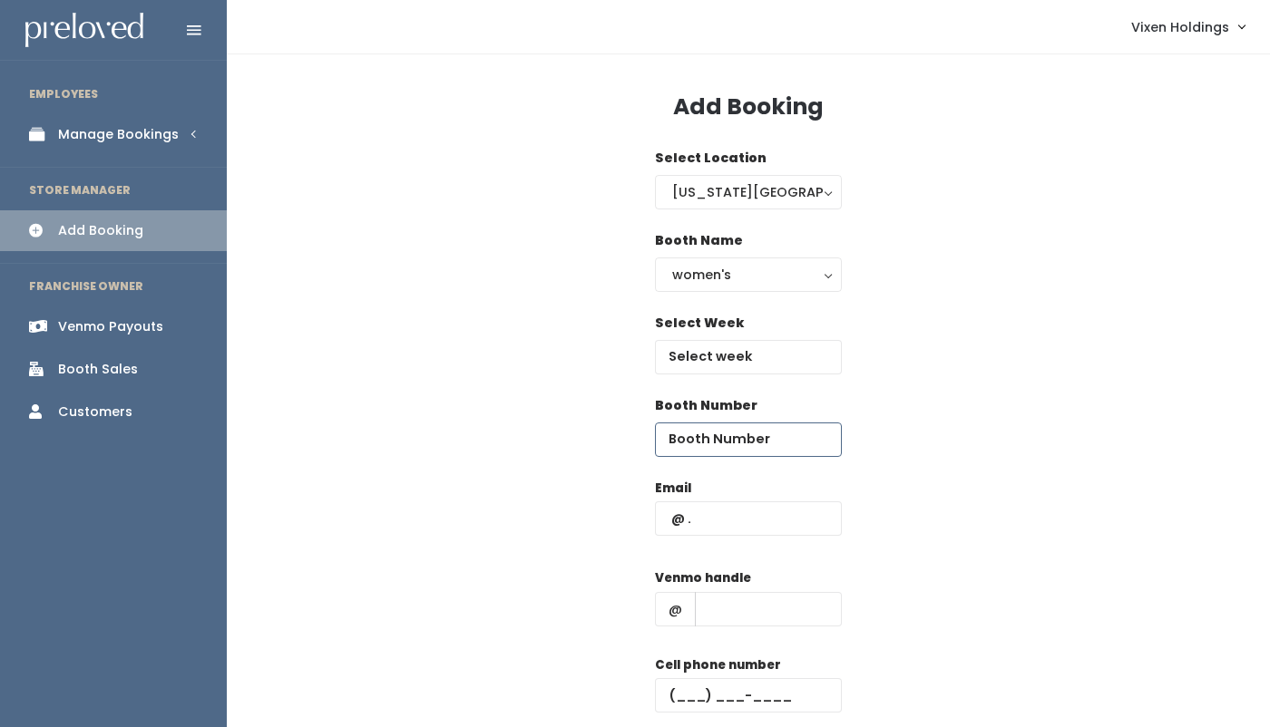
click at [697, 441] on input "number" at bounding box center [748, 440] width 187 height 34
type input "23"
click at [724, 606] on input "text" at bounding box center [768, 609] width 147 height 34
paste input "[PERSON_NAME]-6"
type input "[PERSON_NAME]-6"
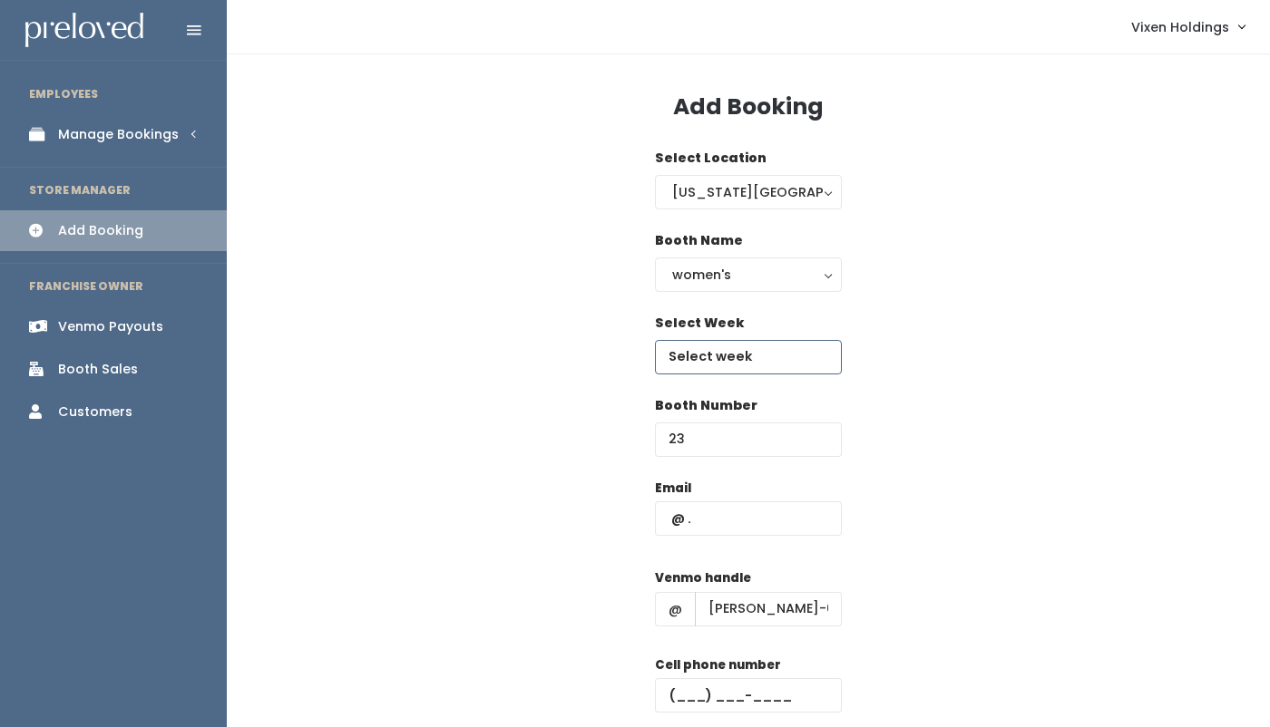
click at [739, 362] on input "text" at bounding box center [748, 357] width 187 height 34
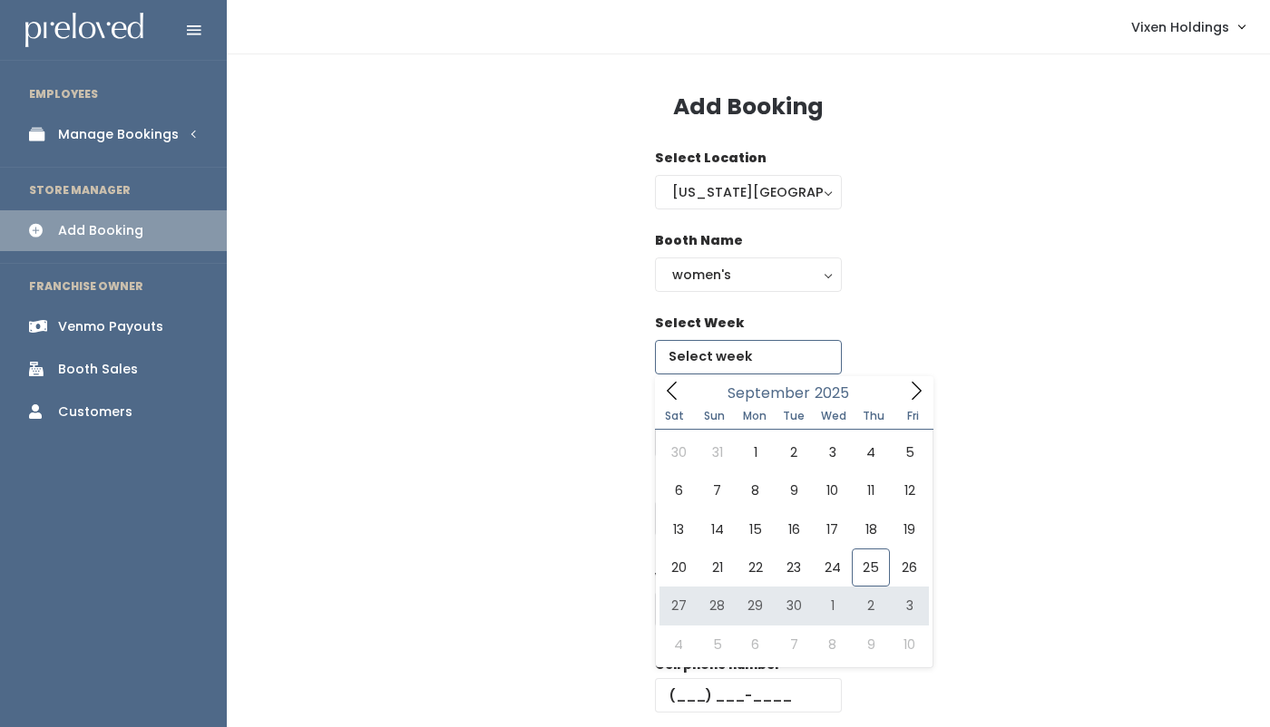
type input "September 27 to October 3"
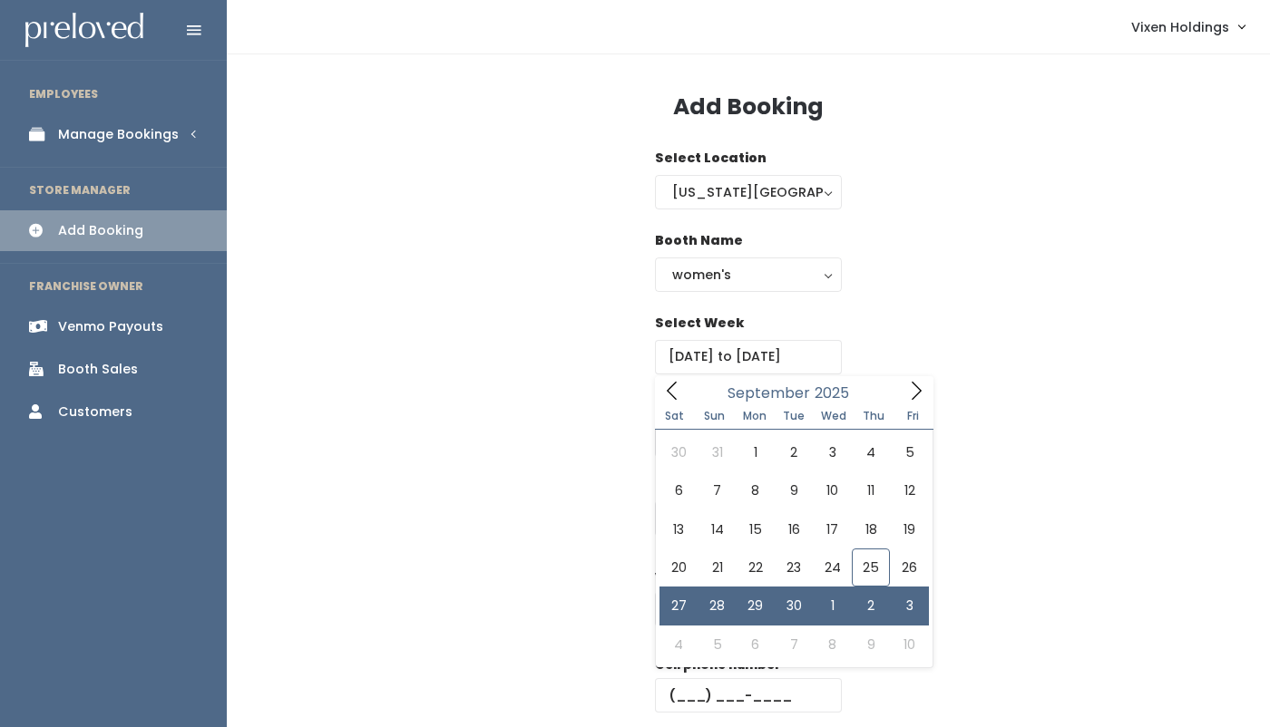
click at [559, 326] on div "Select Week September 27 to October 3" at bounding box center [748, 355] width 985 height 83
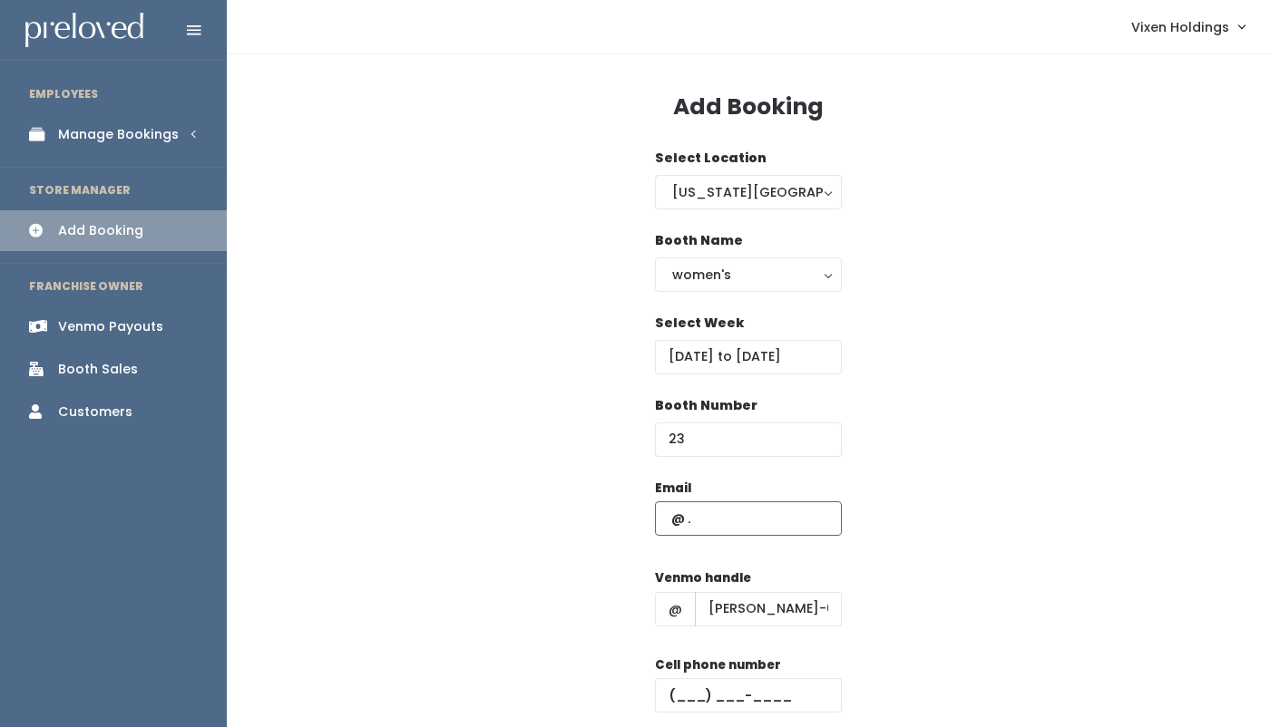
click at [663, 512] on input "text" at bounding box center [748, 519] width 187 height 34
paste input "beckybarney2500@yahoo.com"
type input "beckybarney2500@yahoo.com"
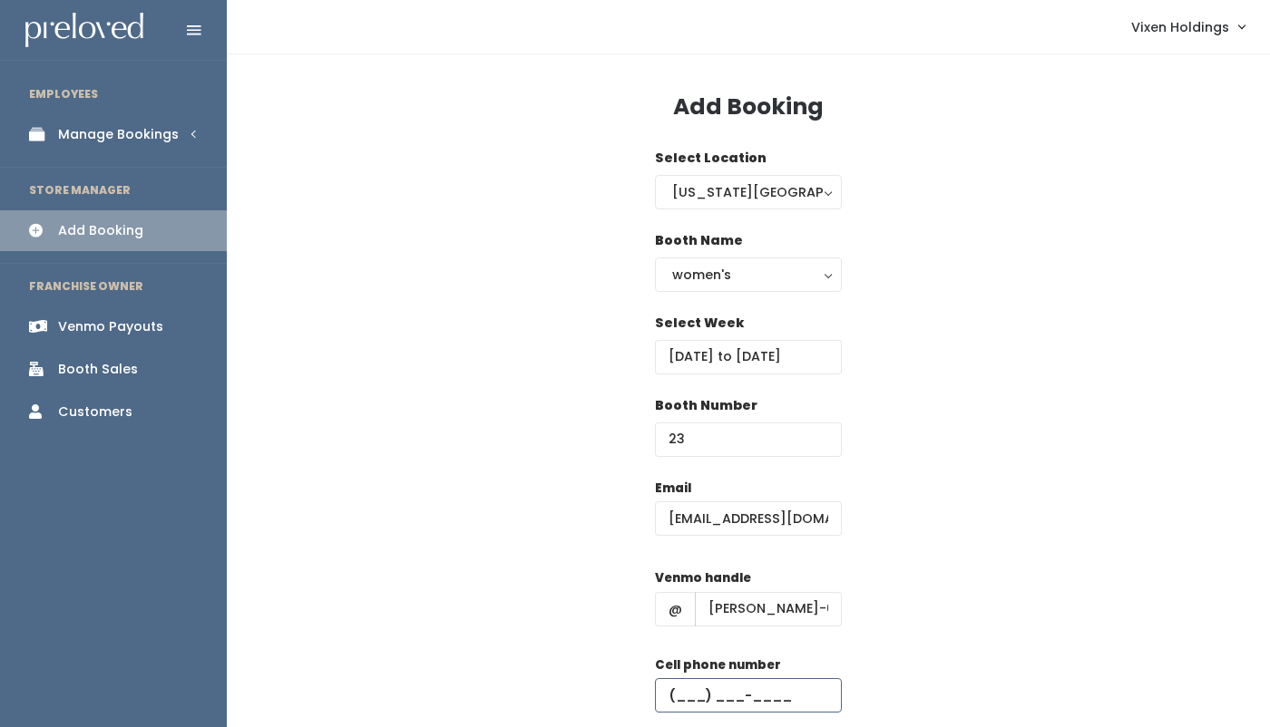
click at [668, 695] on input "text" at bounding box center [748, 695] width 187 height 34
paste input "(580) 302-3797"
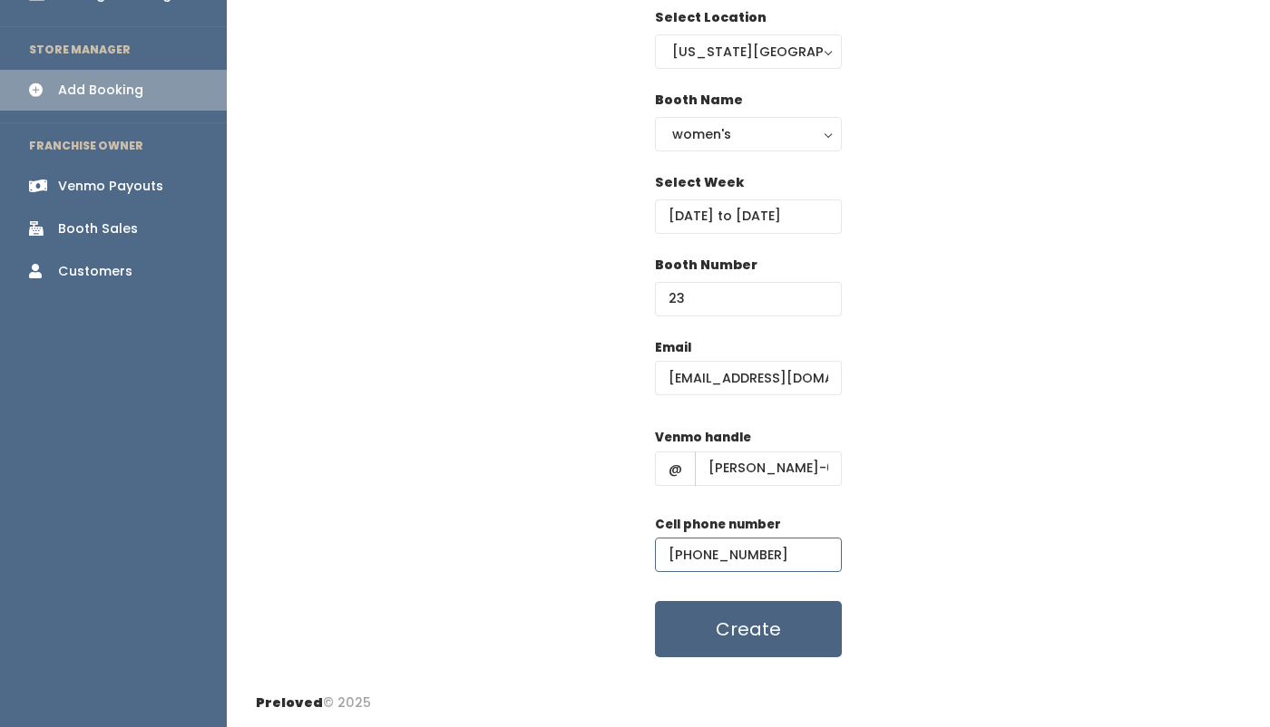
type input "(580) 302-3797"
click at [801, 629] on button "Create" at bounding box center [748, 629] width 187 height 56
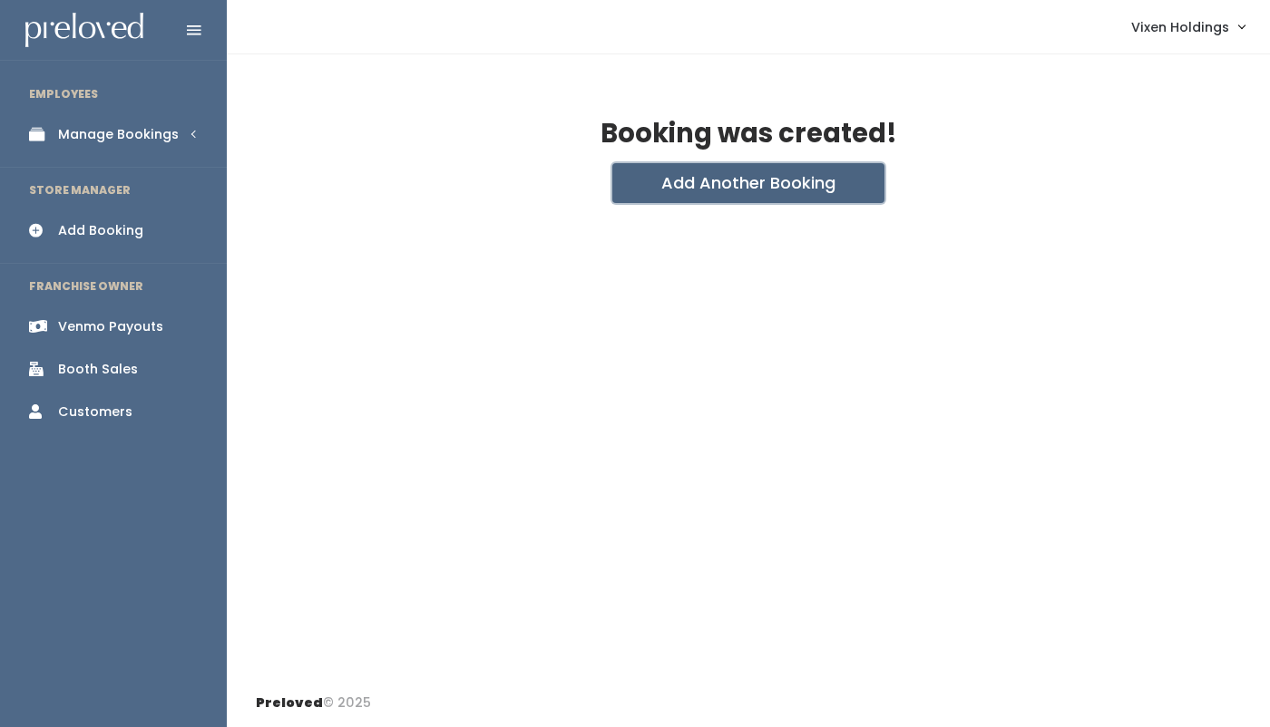
click at [702, 184] on button "Add Another Booking" at bounding box center [748, 183] width 272 height 40
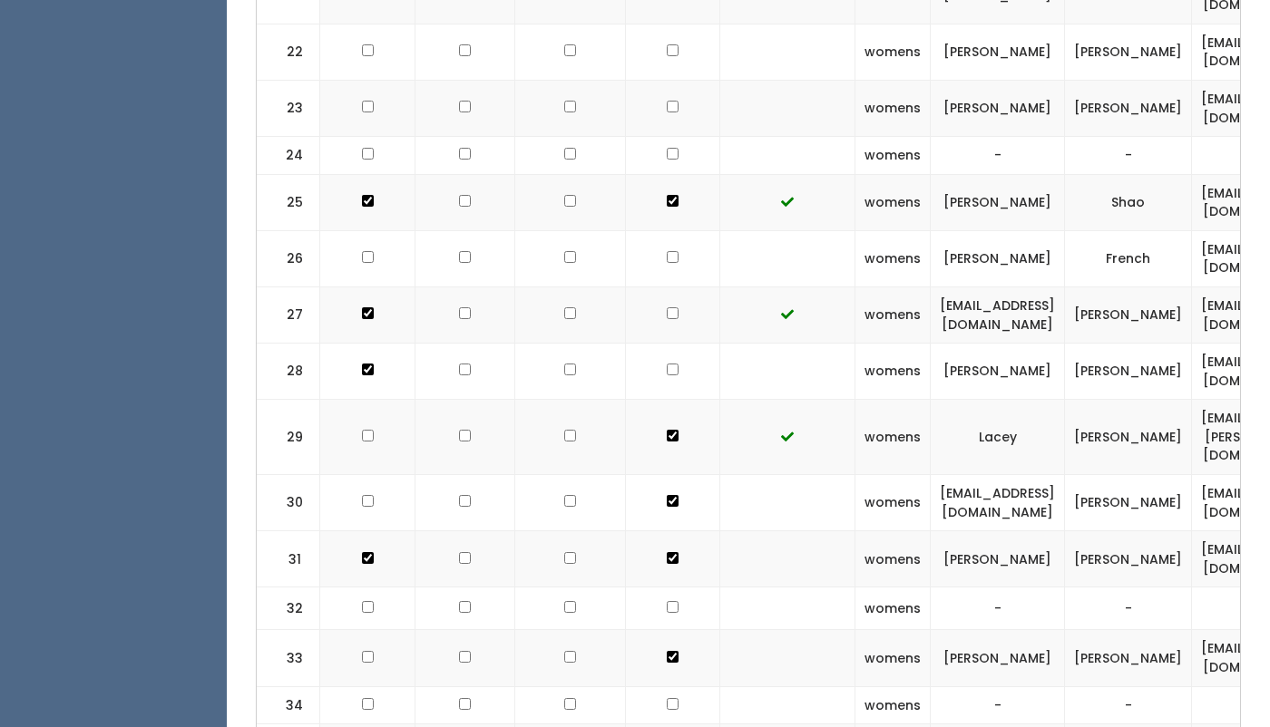
click at [667, 44] on input "checkbox" at bounding box center [673, 50] width 12 height 12
checkbox input "true"
click at [667, 101] on input "checkbox" at bounding box center [673, 107] width 12 height 12
checkbox input "true"
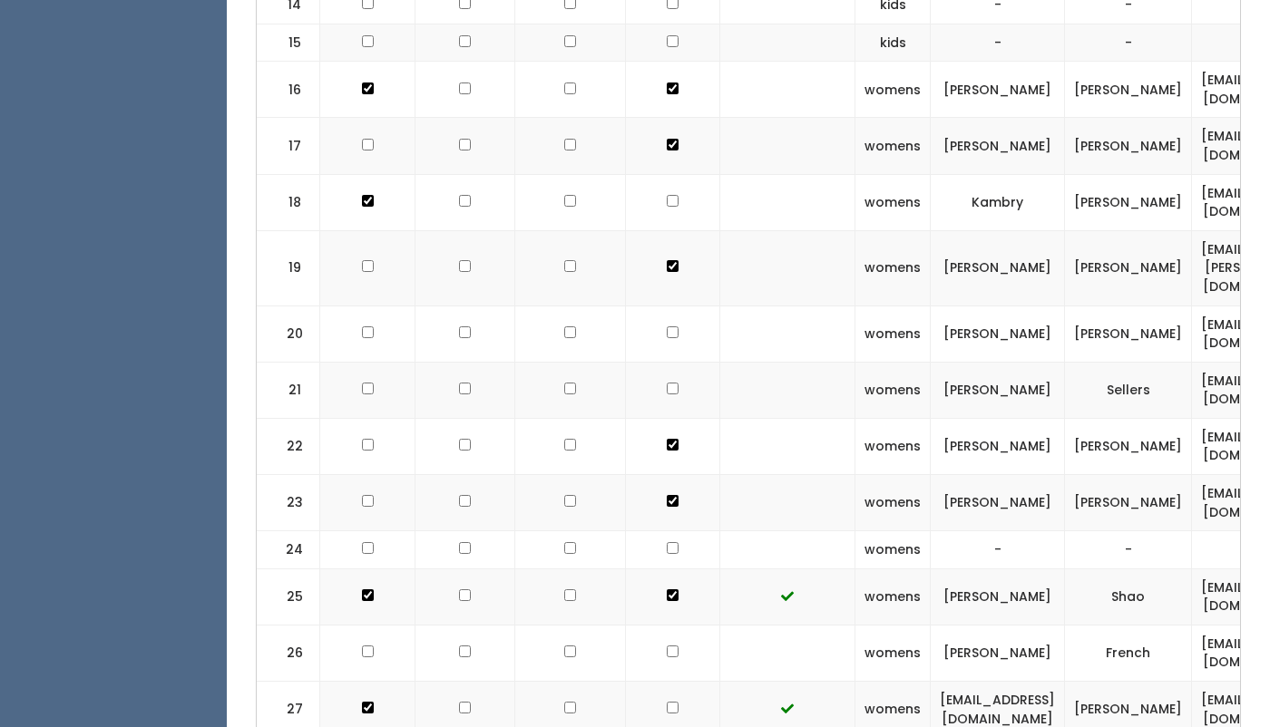
scroll to position [1299, 0]
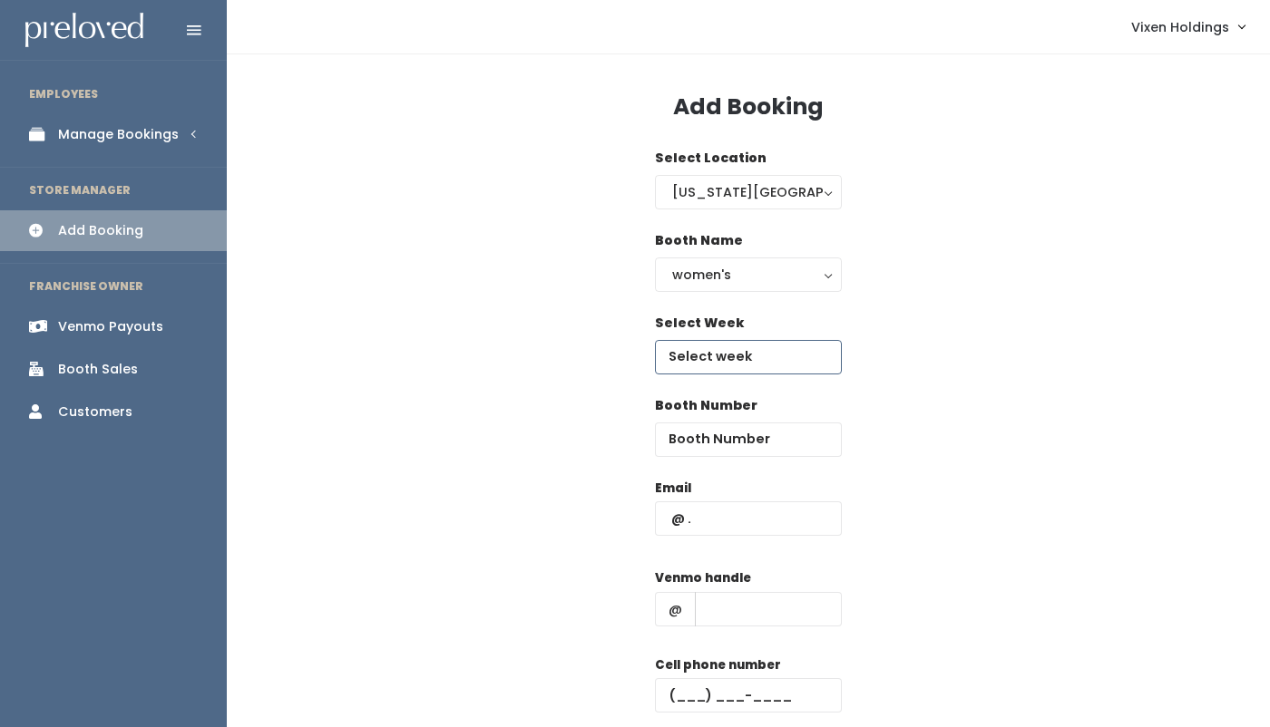
click at [739, 352] on input "text" at bounding box center [748, 357] width 187 height 34
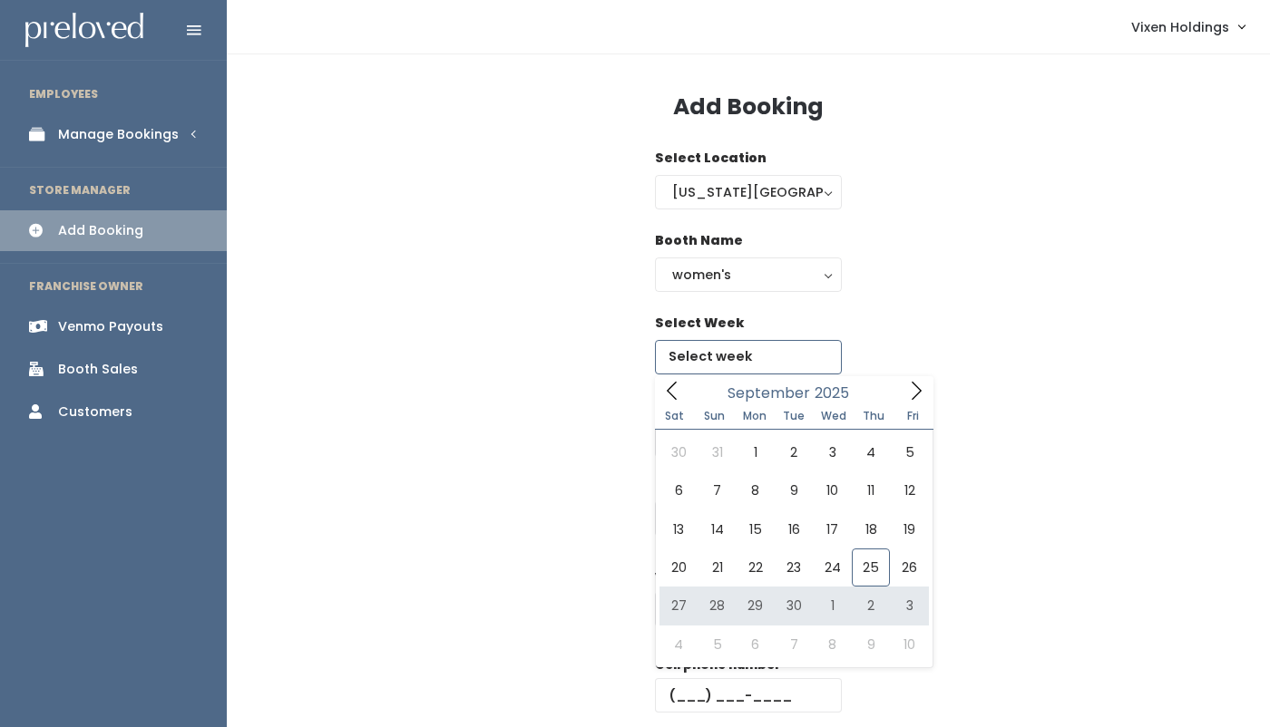
type input "September 27 to October 3"
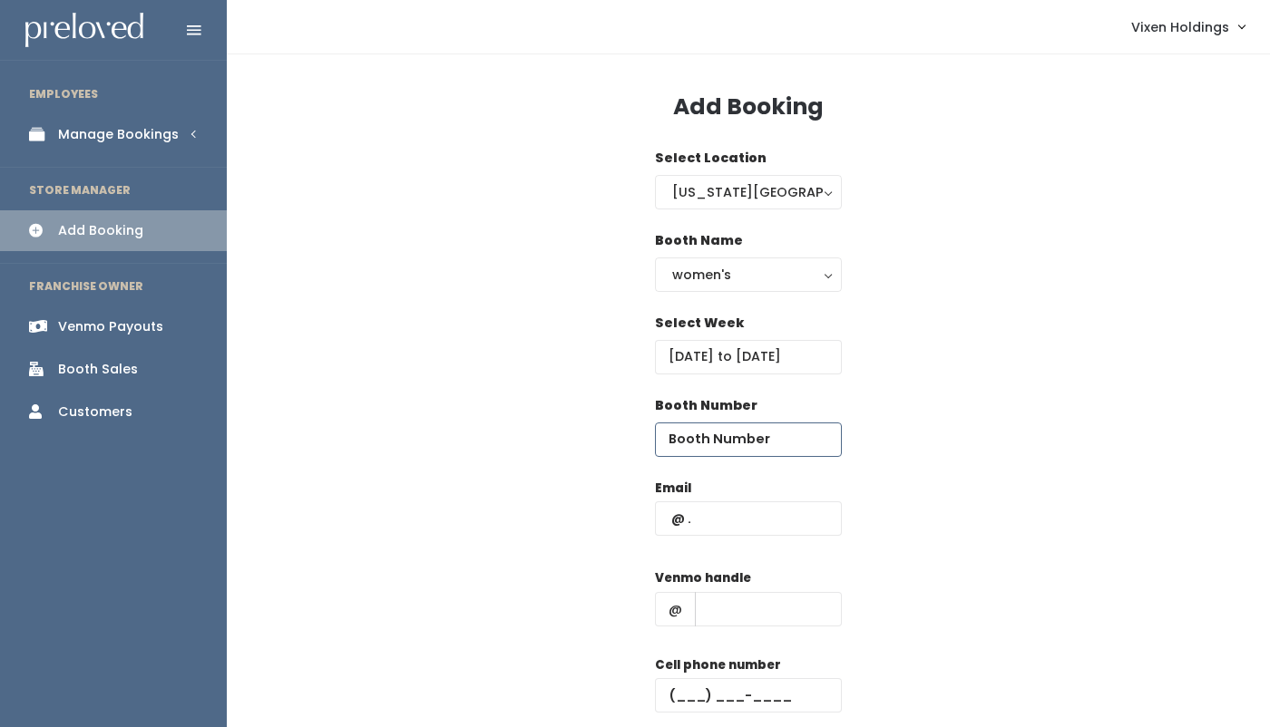
click at [701, 436] on input "number" at bounding box center [748, 440] width 187 height 34
type input "24"
click at [664, 516] on input "text" at bounding box center [748, 519] width 187 height 34
paste input "jm4days@gmail.com"
type input "jm4days@gmail.com"
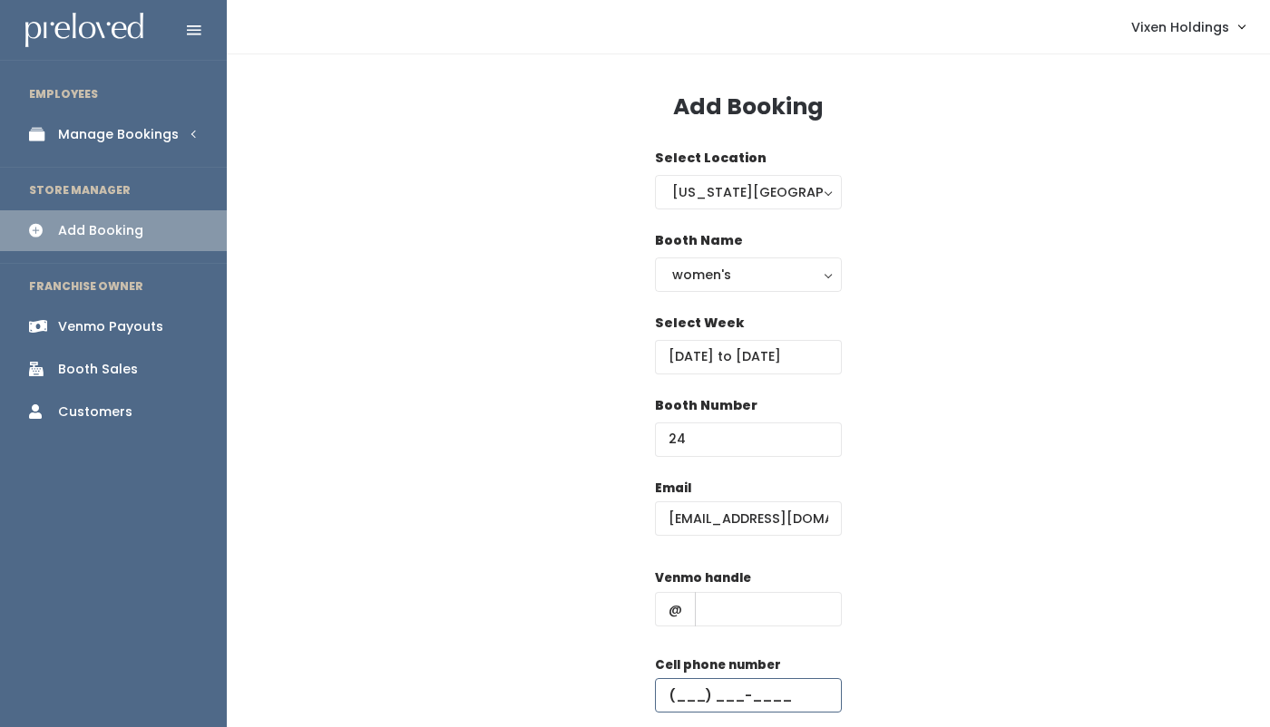
click at [671, 687] on input "text" at bounding box center [748, 695] width 187 height 34
paste input "(405) 401-8888"
type input "(405) 401-8888"
click at [716, 611] on input "text" at bounding box center [768, 609] width 147 height 34
paste input "shana-kortright"
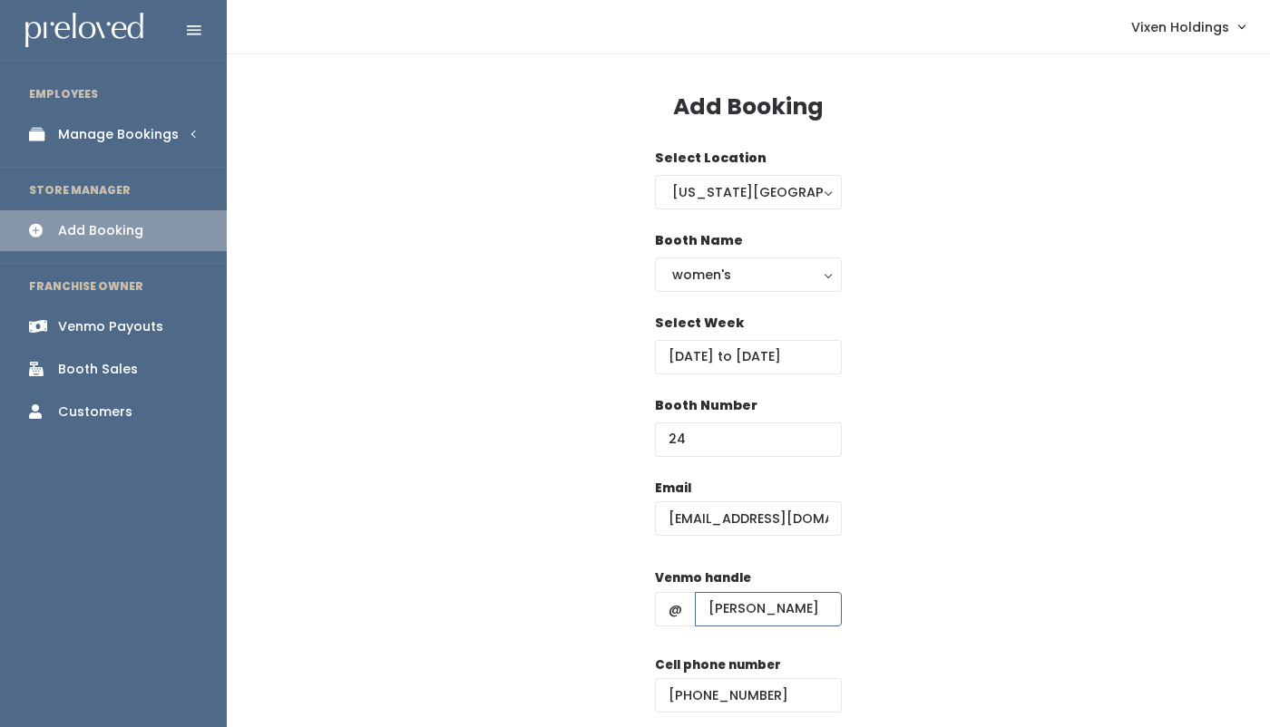
scroll to position [141, 0]
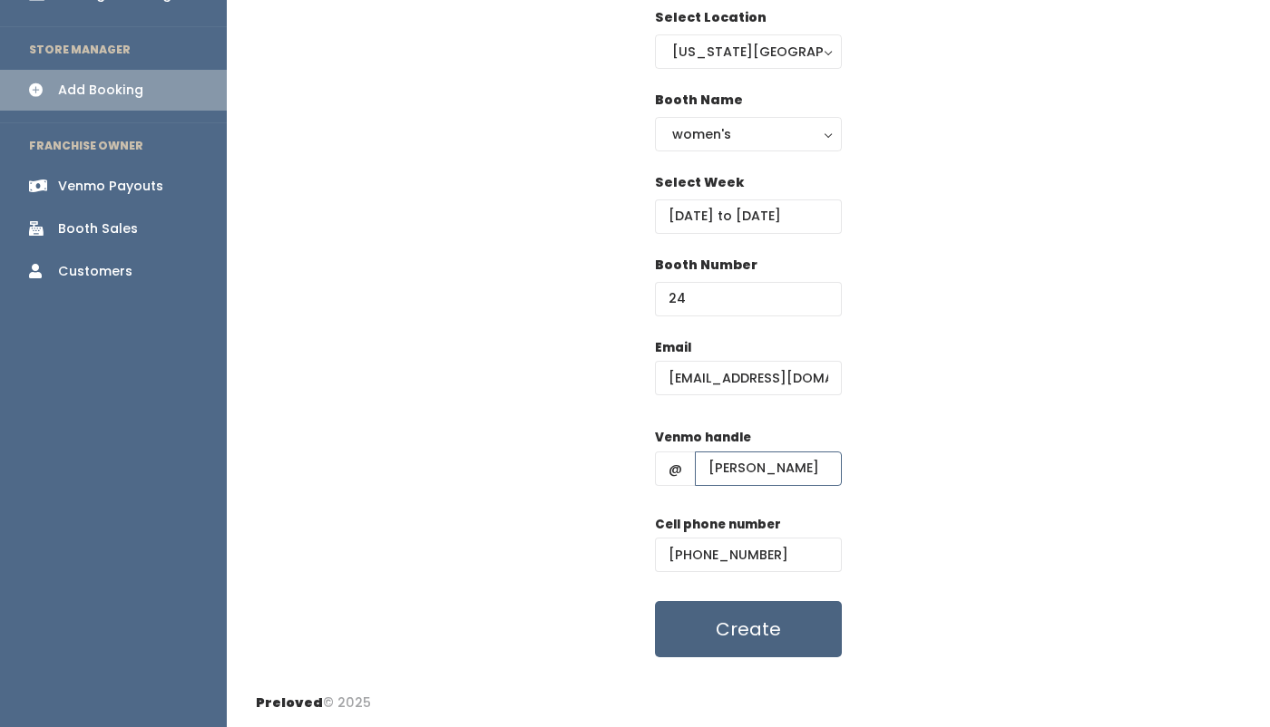
type input "shana-kortright"
click at [794, 629] on button "Create" at bounding box center [748, 629] width 187 height 56
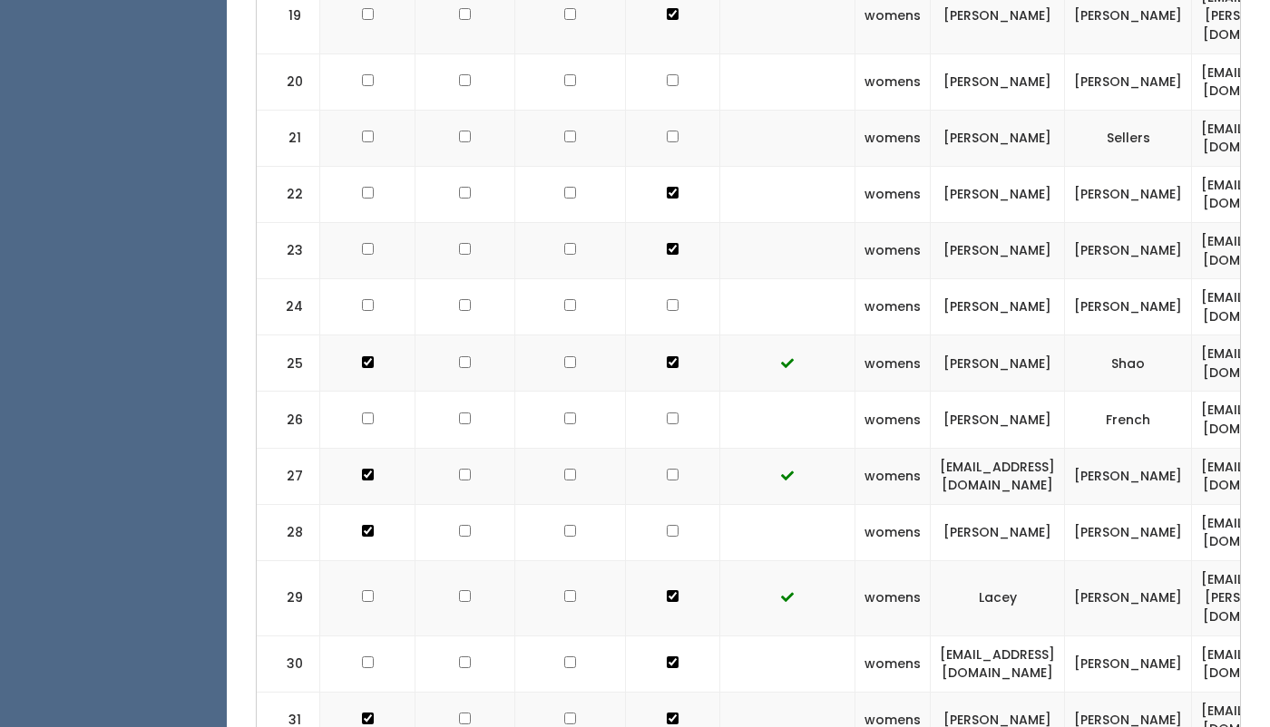
scroll to position [1542, 0]
click at [667, 297] on input "checkbox" at bounding box center [673, 303] width 12 height 12
checkbox input "true"
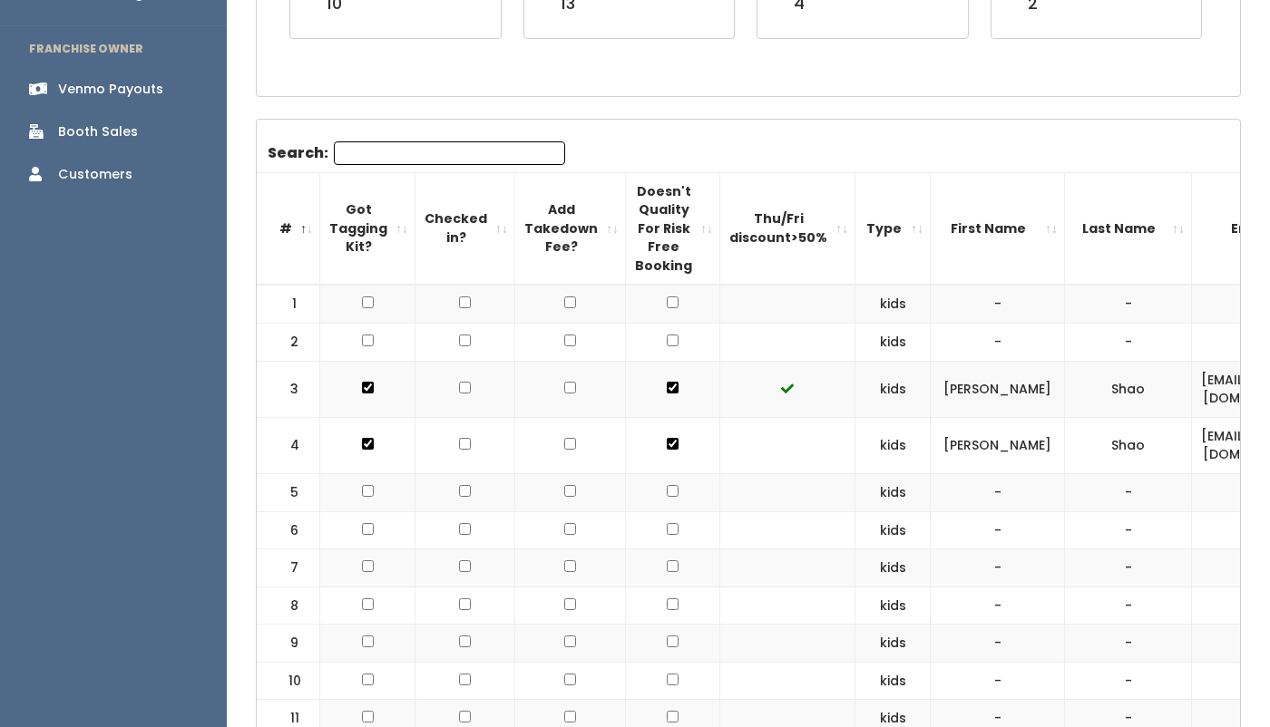
scroll to position [0, 0]
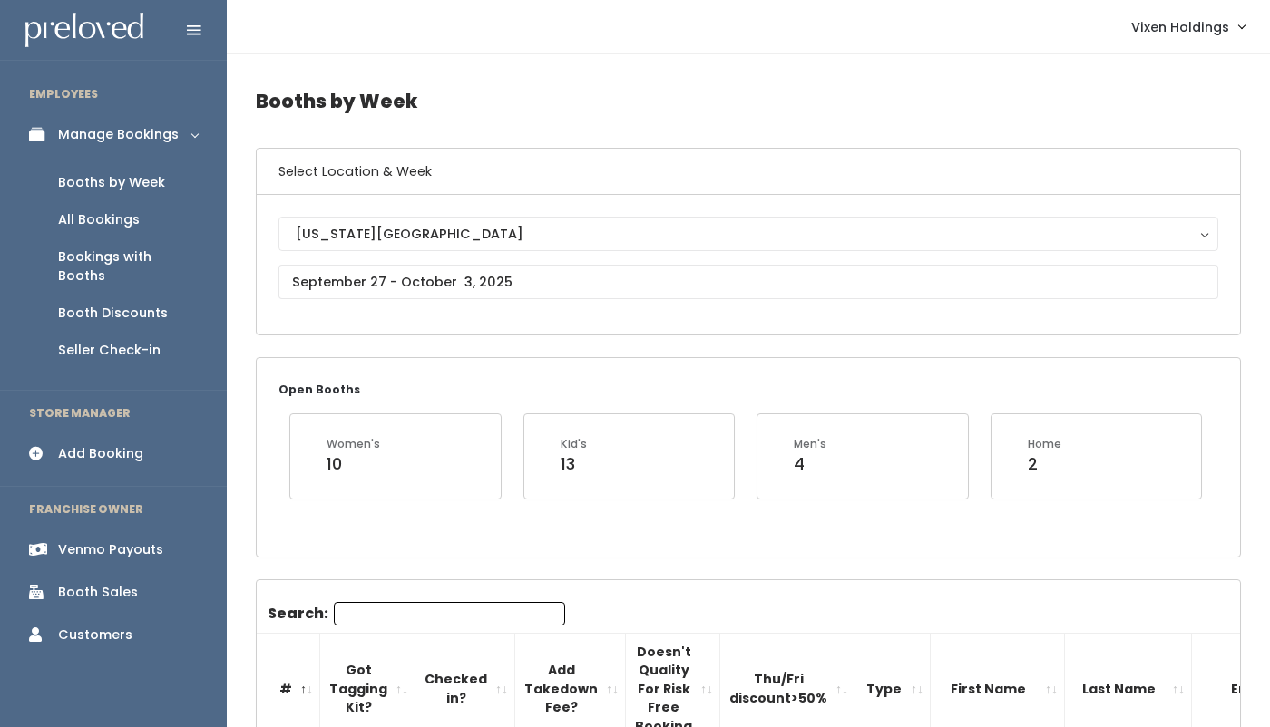
click at [108, 583] on div "Booth Sales" at bounding box center [98, 592] width 80 height 19
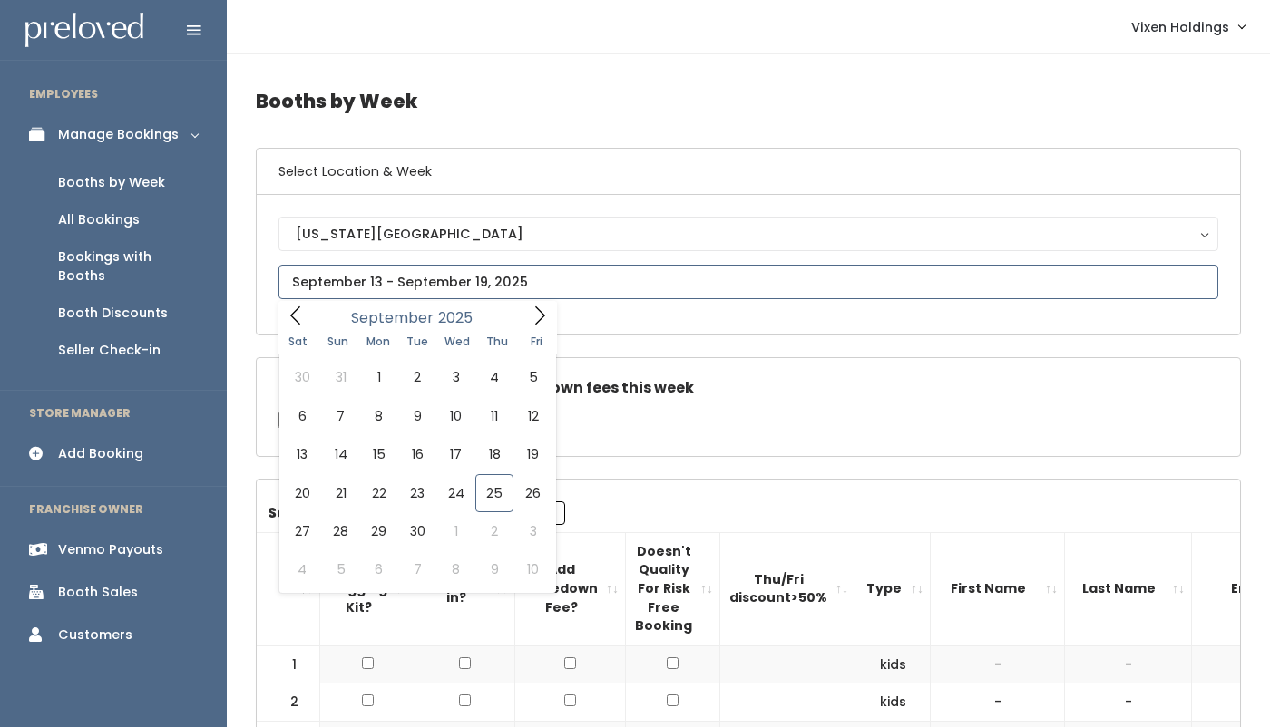
click at [388, 281] on input "text" at bounding box center [748, 282] width 940 height 34
type input "September 6 to September 12"
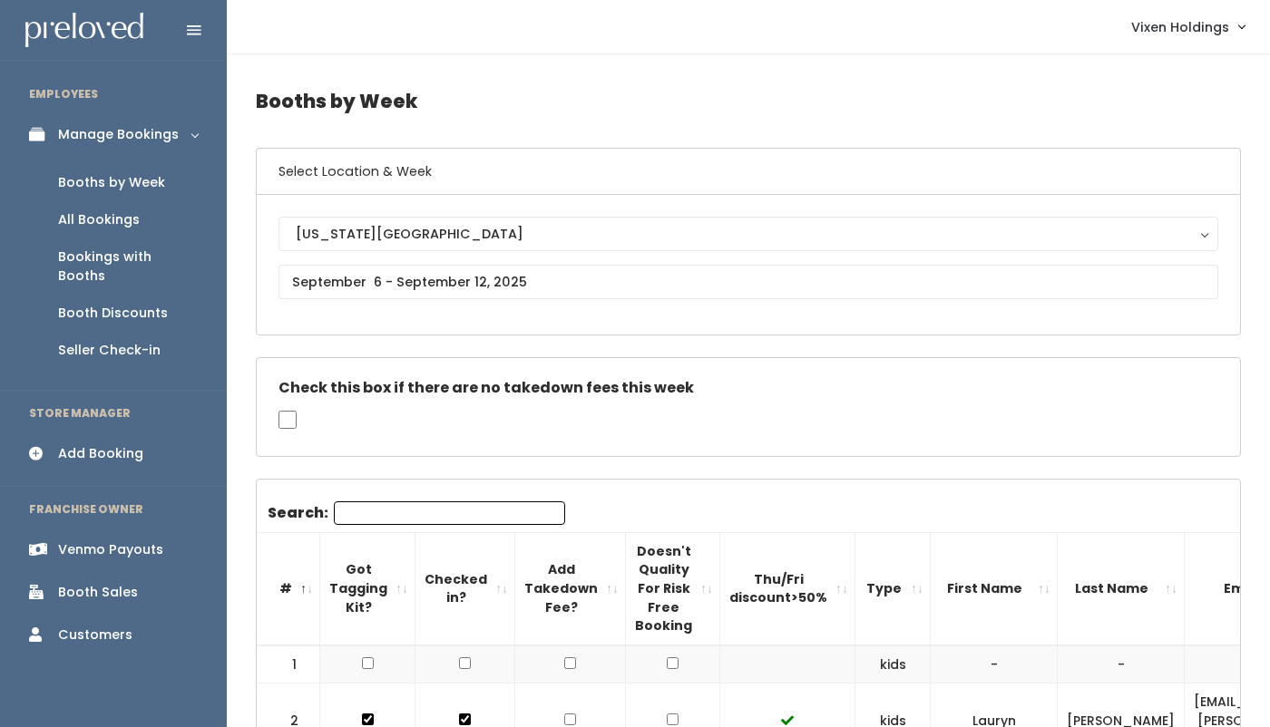
click at [143, 304] on div "Booth Discounts" at bounding box center [113, 313] width 110 height 19
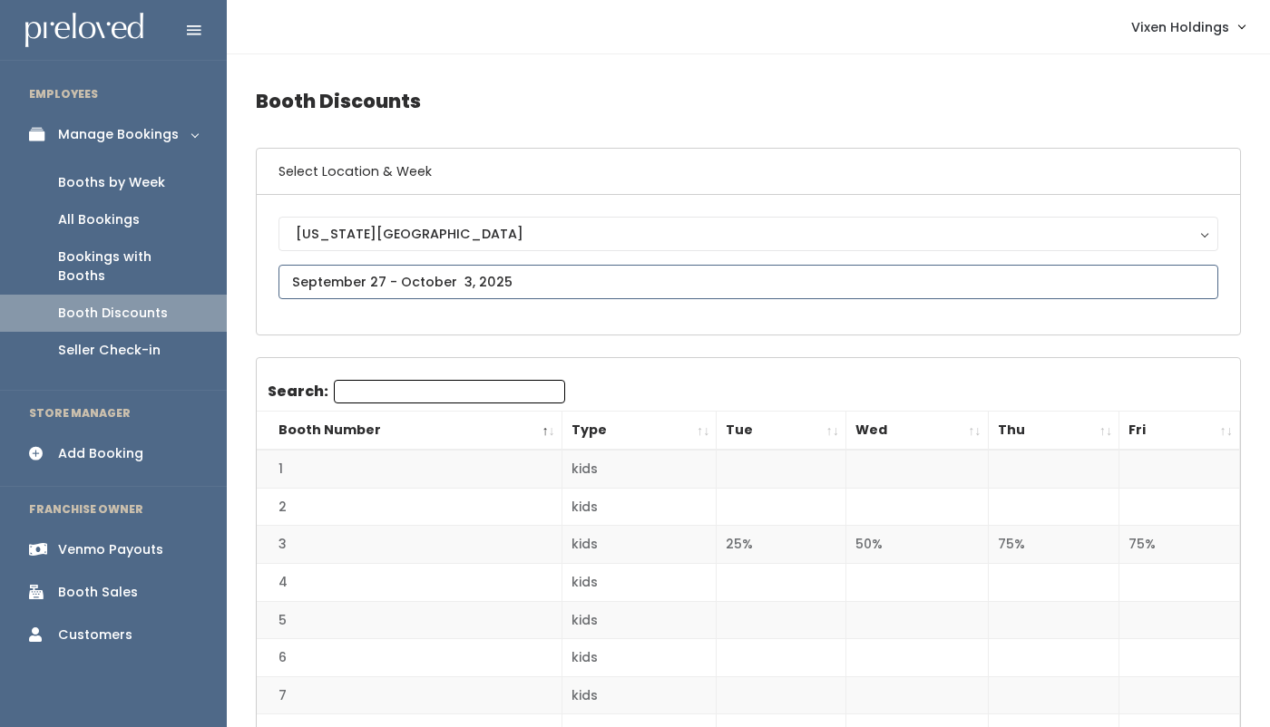
click at [418, 275] on input "text" at bounding box center [748, 282] width 940 height 34
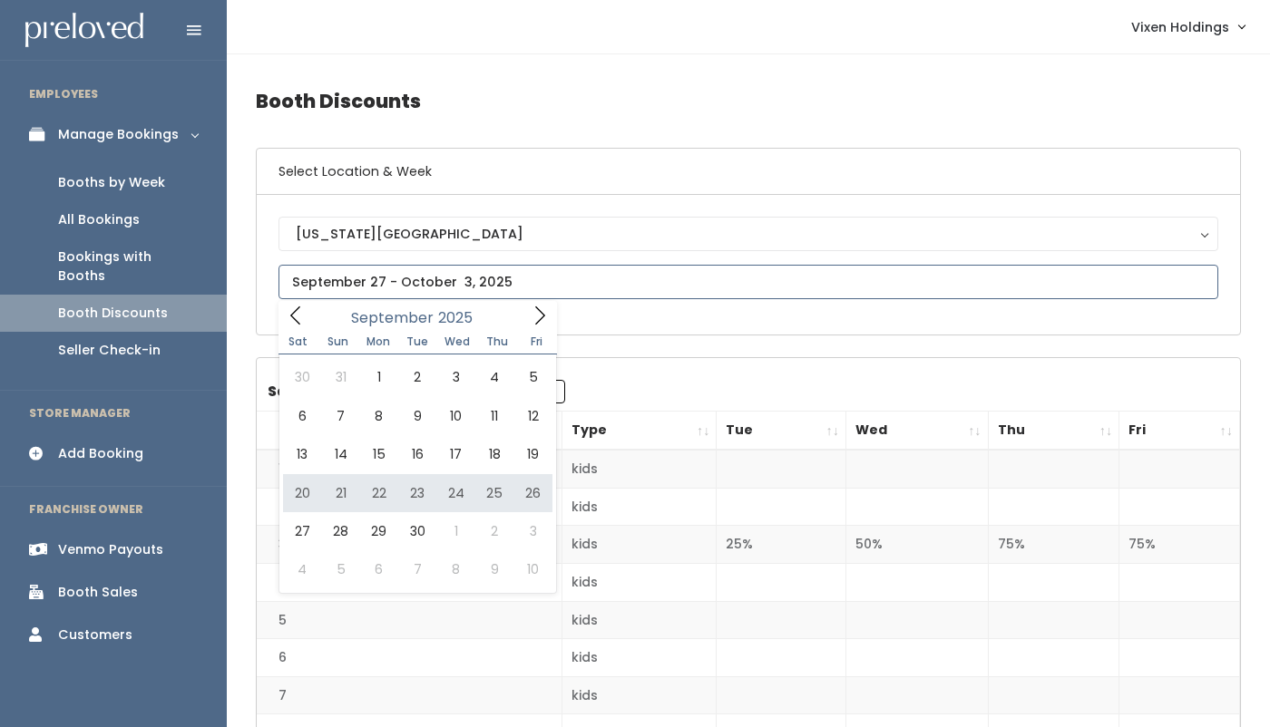
type input "[DATE] to [DATE]"
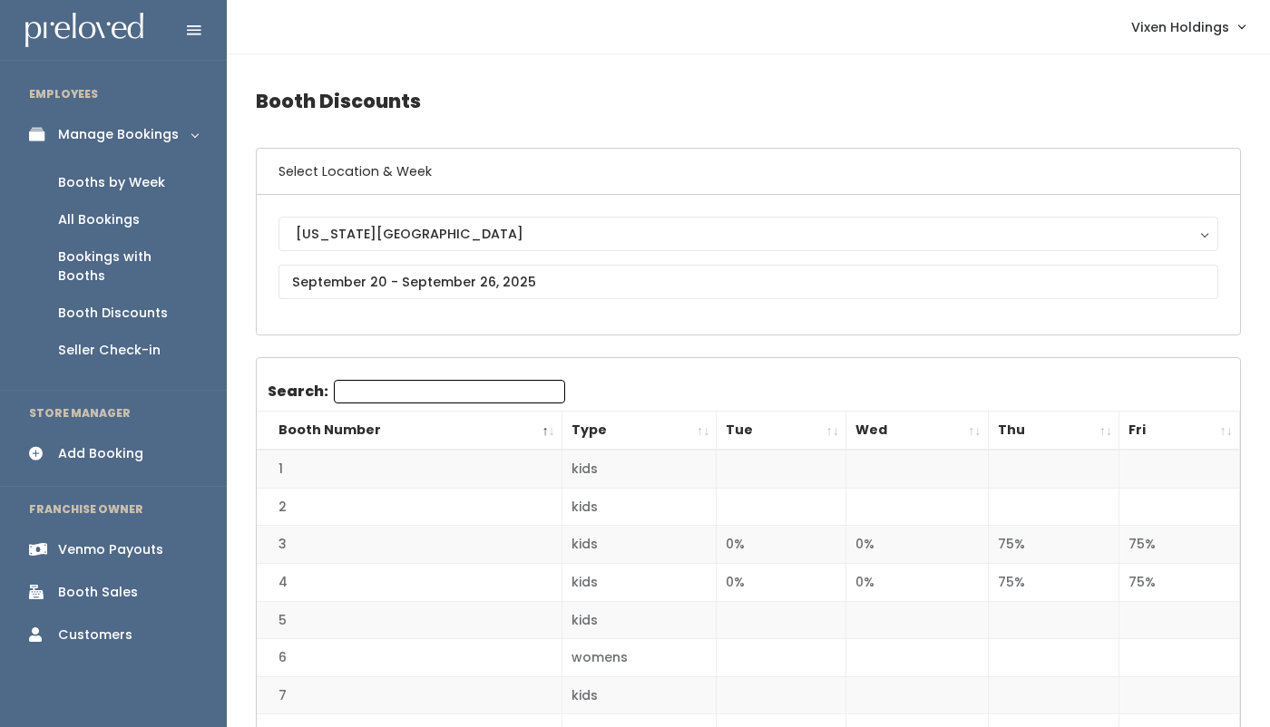
click at [147, 186] on div "Booths by Week" at bounding box center [111, 182] width 107 height 19
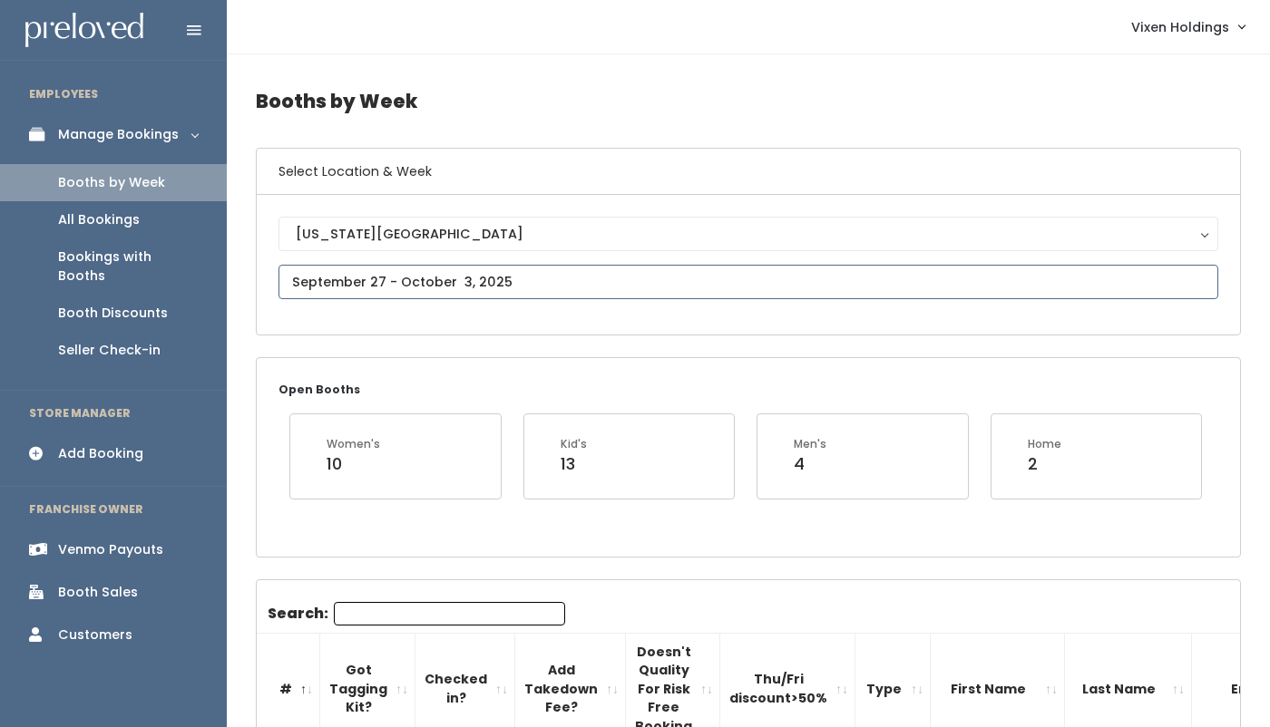
click at [419, 283] on input "text" at bounding box center [748, 282] width 940 height 34
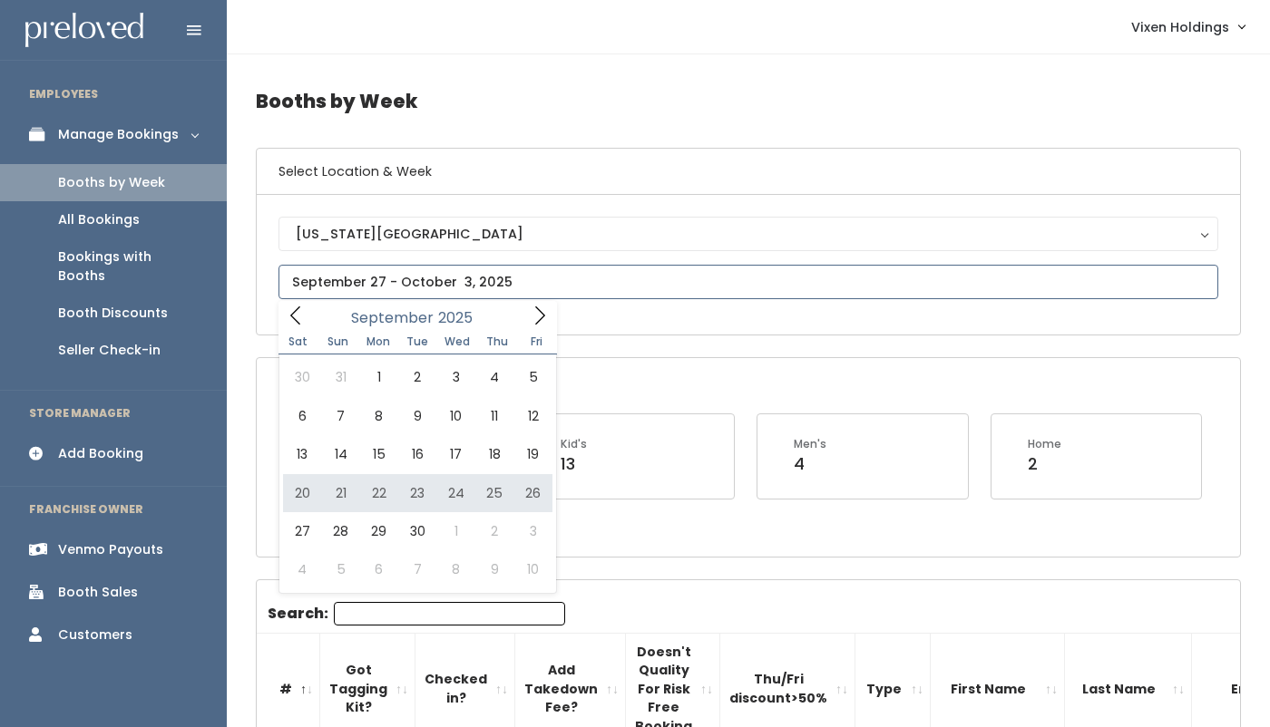
type input "[DATE] to [DATE]"
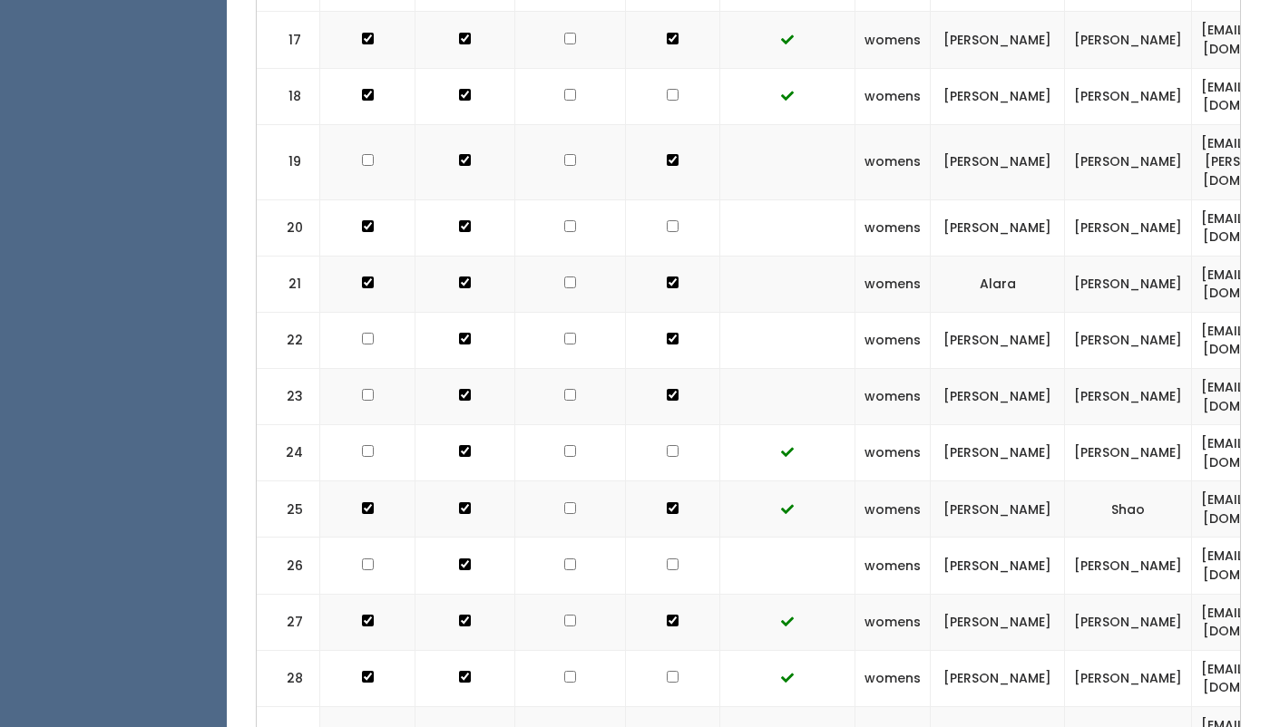
scroll to position [1453, 0]
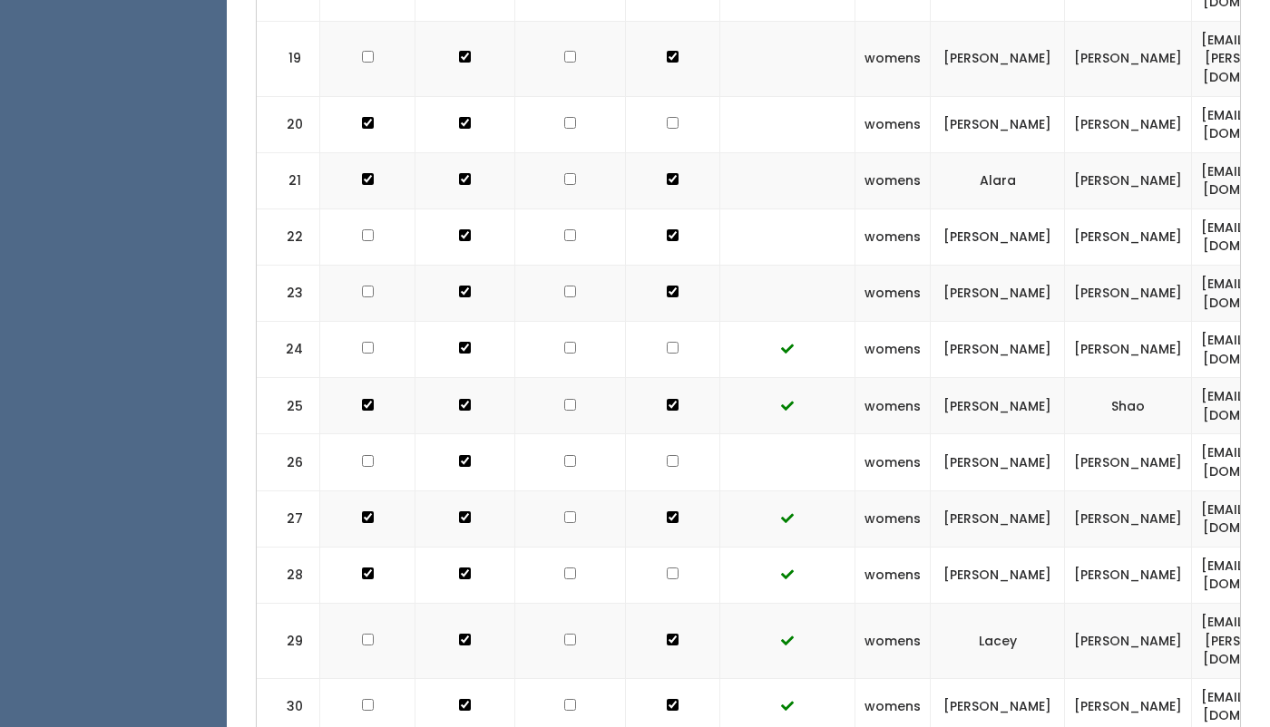
click at [667, 117] on input "checkbox" at bounding box center [673, 123] width 12 height 12
checkbox input "true"
click at [667, 455] on input "checkbox" at bounding box center [673, 461] width 12 height 12
checkbox input "true"
click at [364, 455] on input "checkbox" at bounding box center [368, 461] width 12 height 12
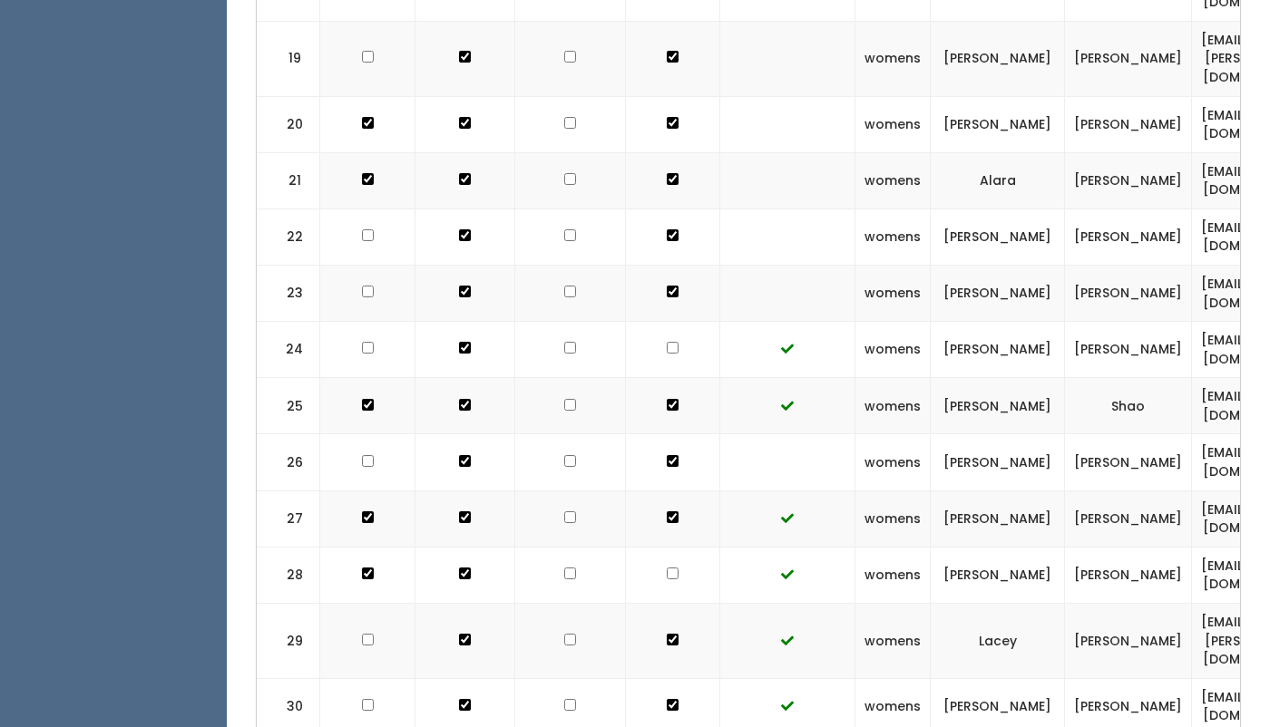
checkbox input "true"
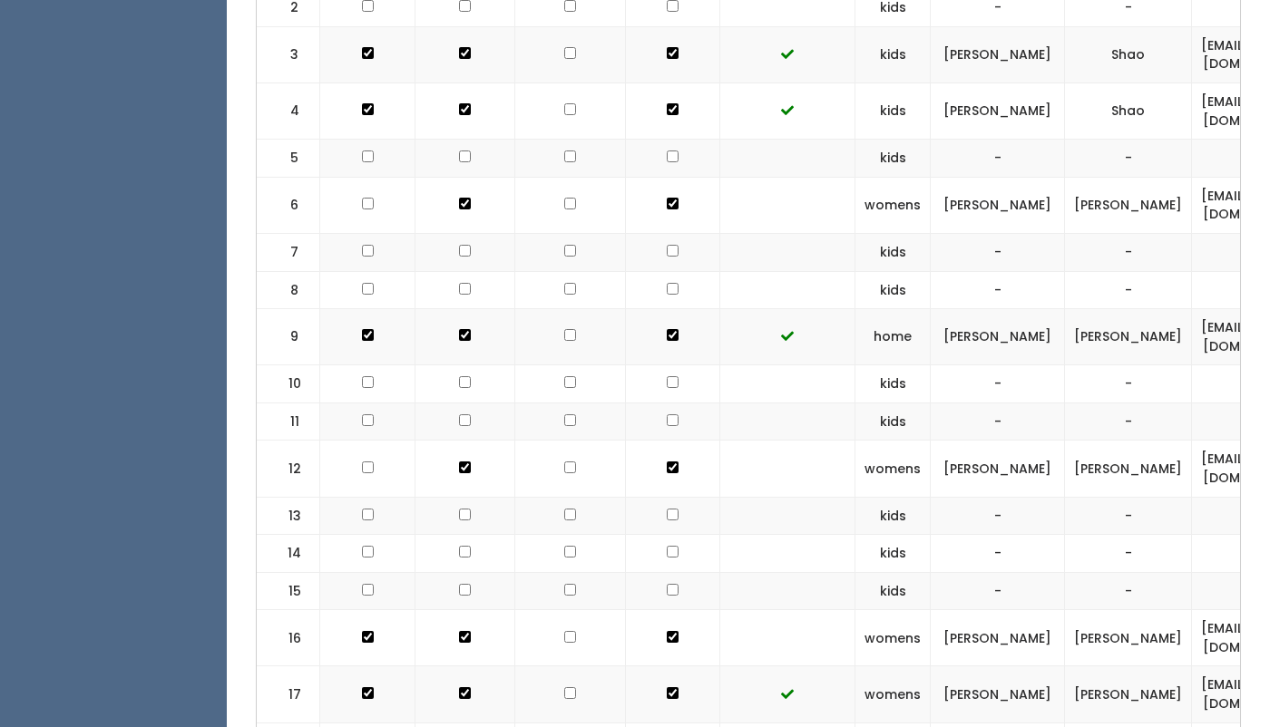
scroll to position [0, 0]
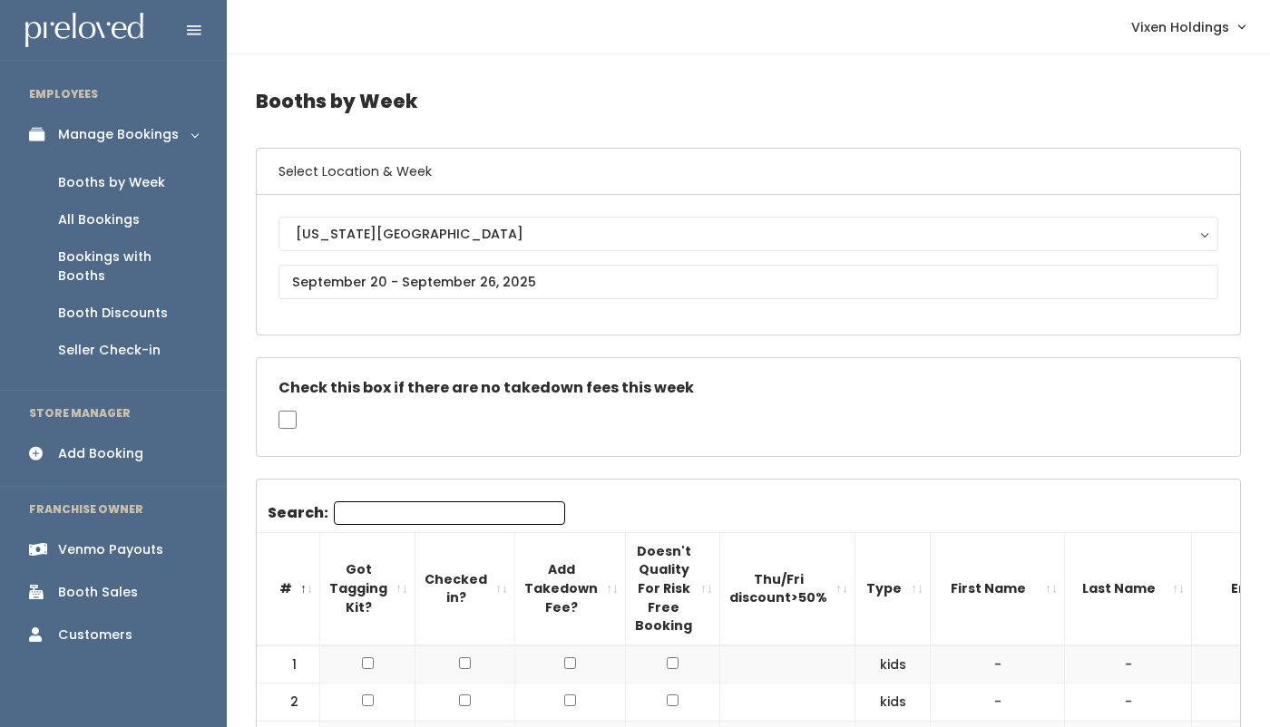
click at [83, 583] on div "Booth Sales" at bounding box center [98, 592] width 80 height 19
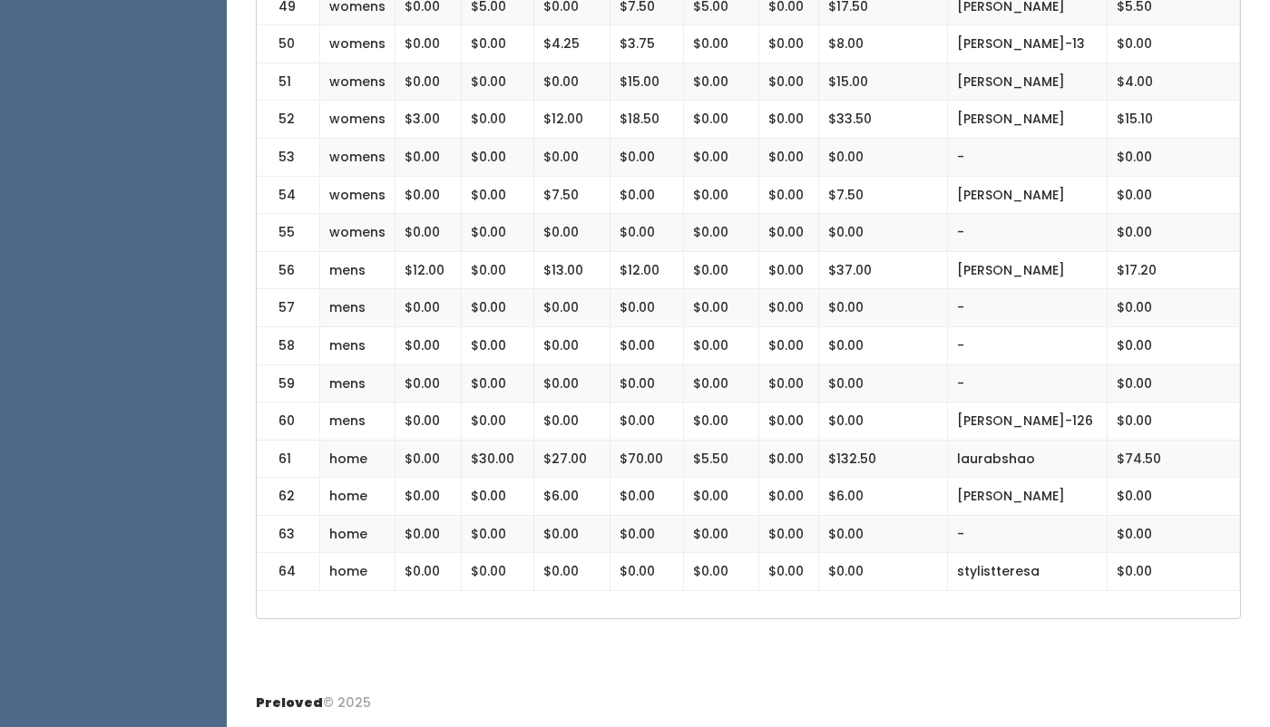
scroll to position [2422, 0]
